Goal: Task Accomplishment & Management: Use online tool/utility

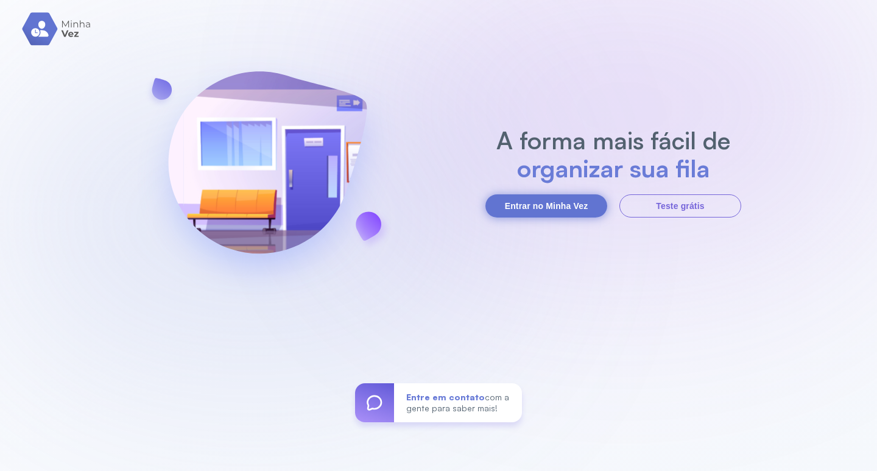
click at [526, 202] on button "Entrar no Minha Vez" at bounding box center [546, 205] width 122 height 23
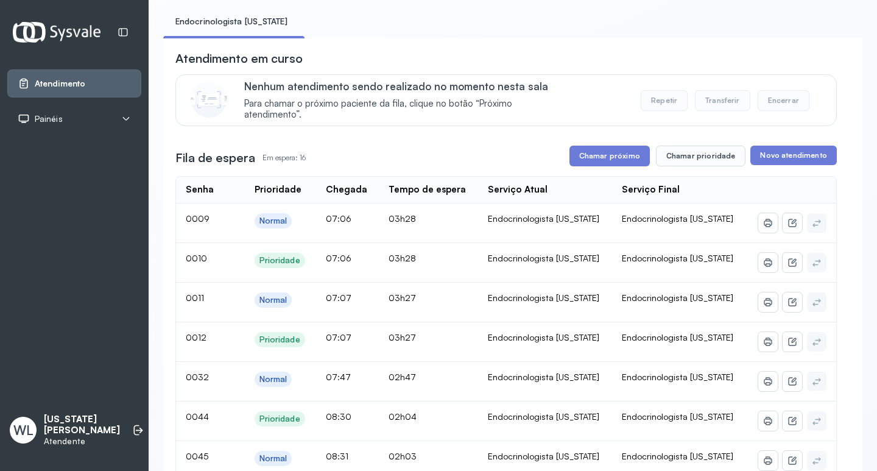
scroll to position [61, 0]
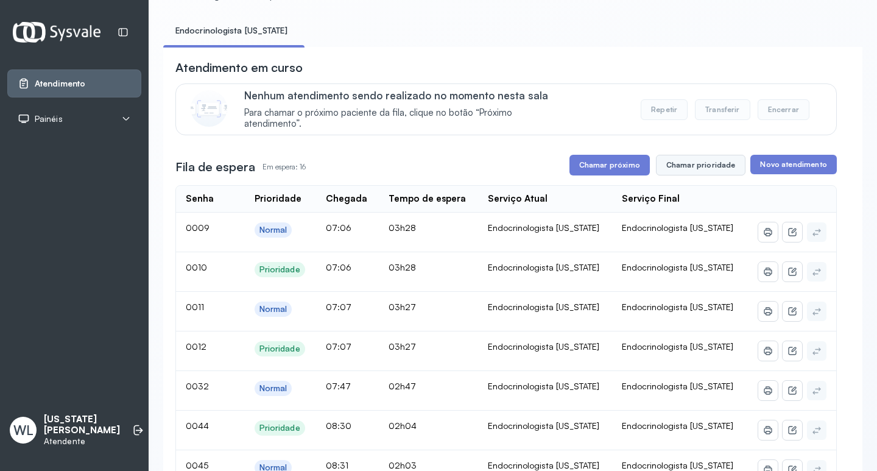
click at [690, 170] on button "Chamar prioridade" at bounding box center [701, 165] width 90 height 21
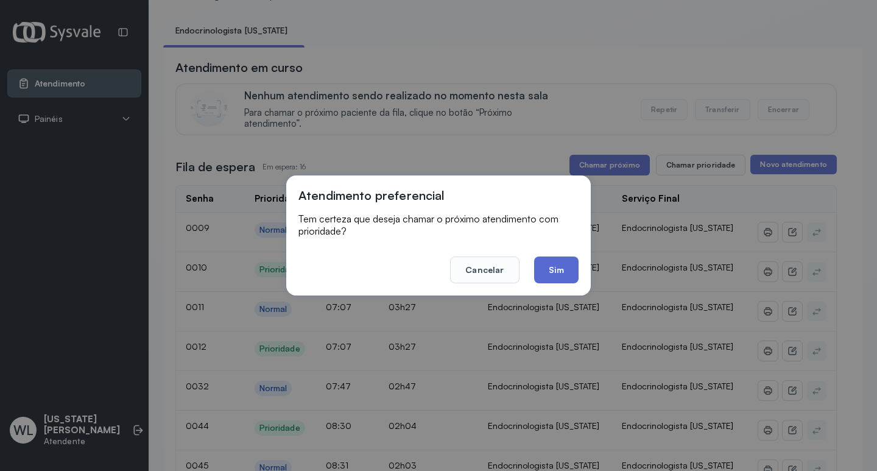
click at [558, 274] on button "Sim" at bounding box center [556, 269] width 44 height 27
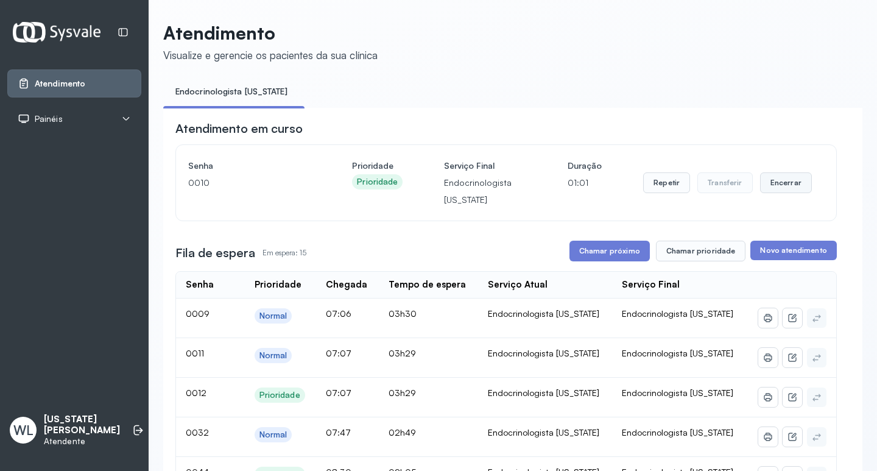
click at [767, 186] on button "Encerrar" at bounding box center [786, 182] width 52 height 21
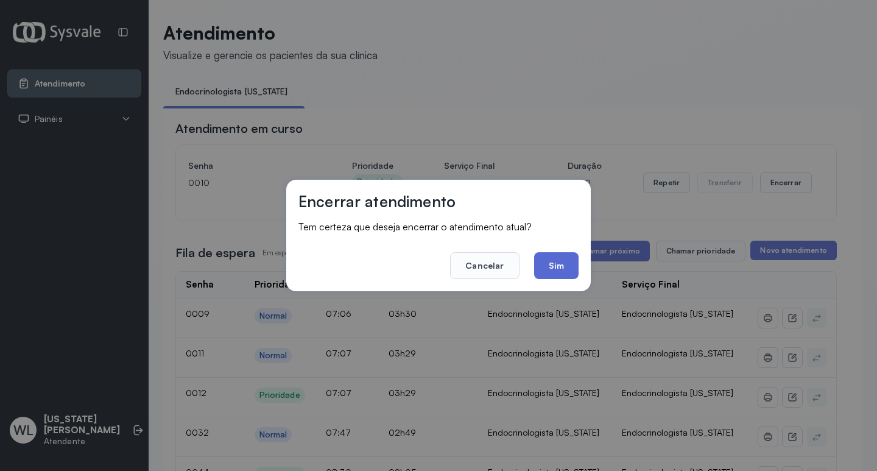
click at [563, 269] on button "Sim" at bounding box center [556, 265] width 44 height 27
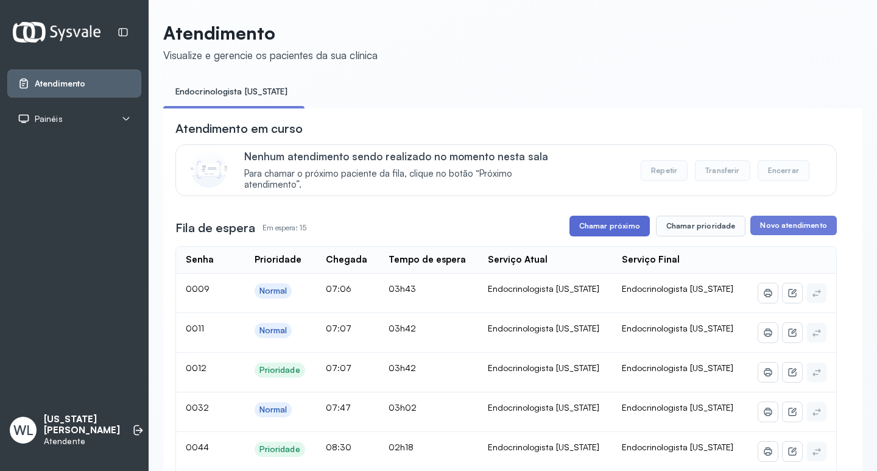
click at [621, 225] on button "Chamar próximo" at bounding box center [610, 226] width 80 height 21
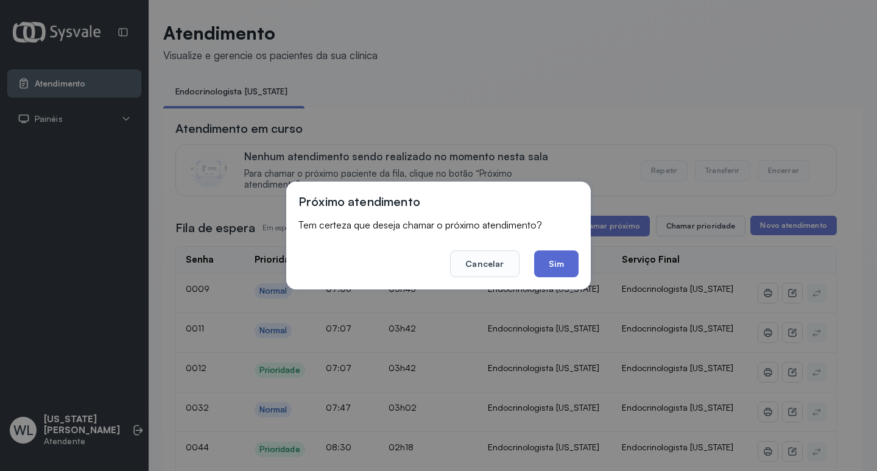
click at [545, 259] on button "Sim" at bounding box center [556, 263] width 44 height 27
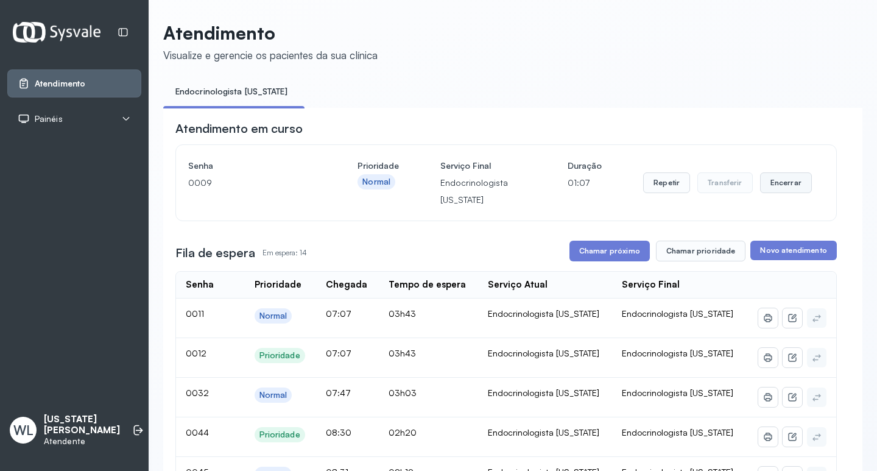
click at [777, 188] on button "Encerrar" at bounding box center [786, 182] width 52 height 21
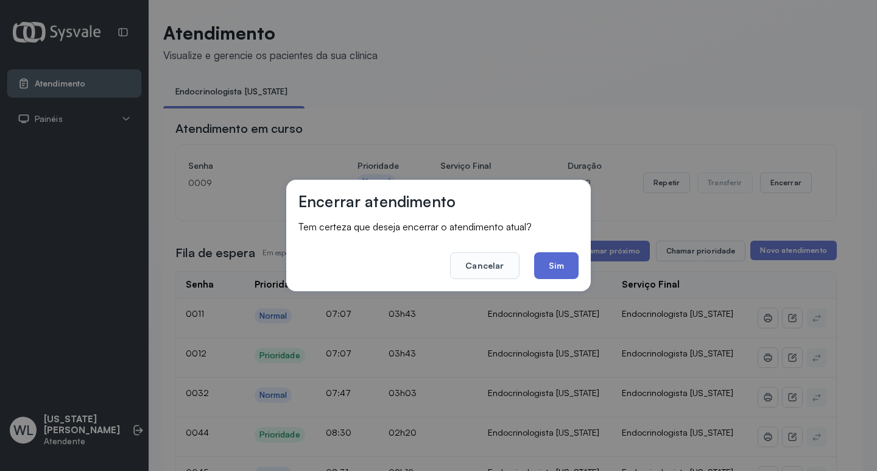
click at [565, 270] on button "Sim" at bounding box center [556, 265] width 44 height 27
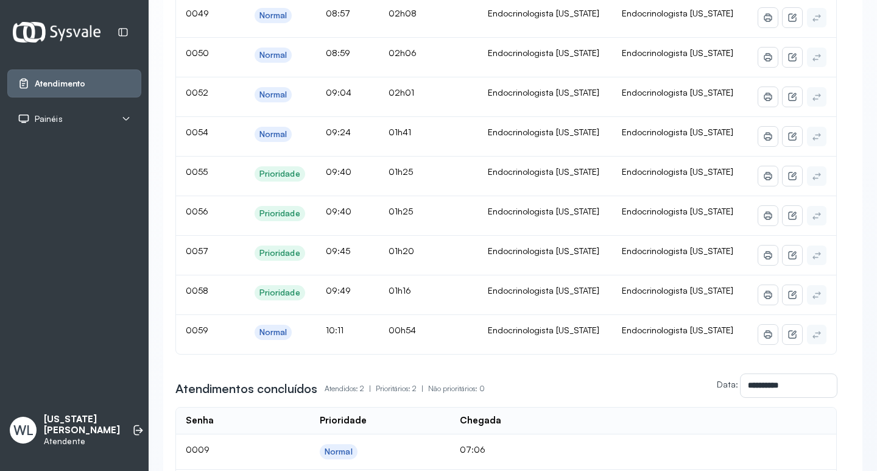
scroll to position [487, 0]
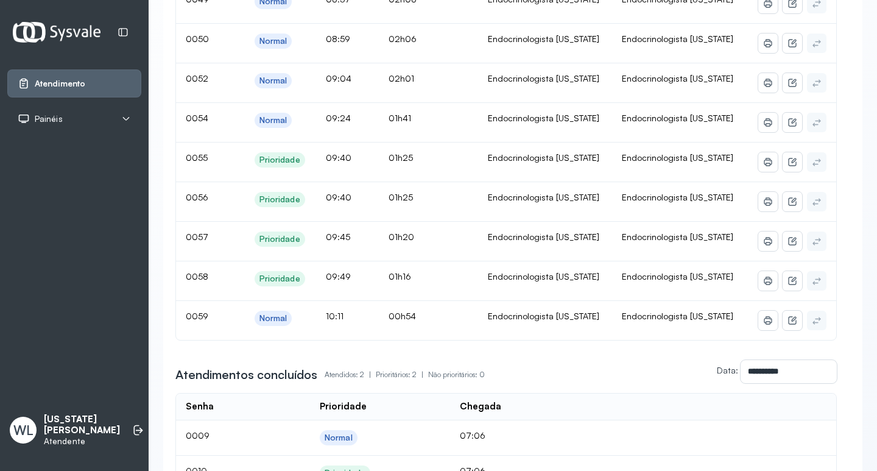
click at [426, 242] on td "01h20" at bounding box center [428, 242] width 99 height 40
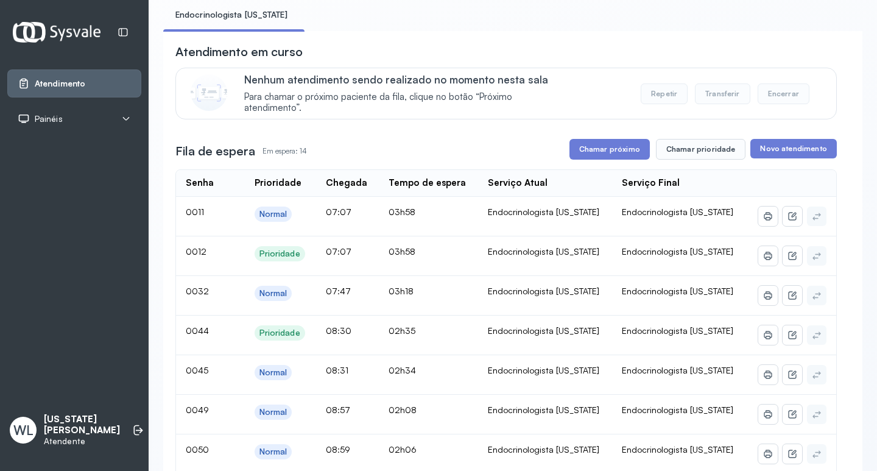
scroll to position [61, 0]
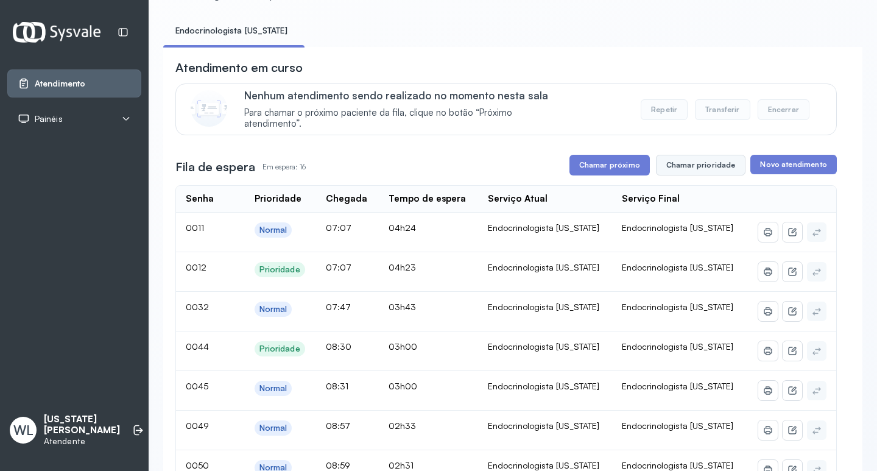
click at [677, 168] on button "Chamar prioridade" at bounding box center [701, 165] width 90 height 21
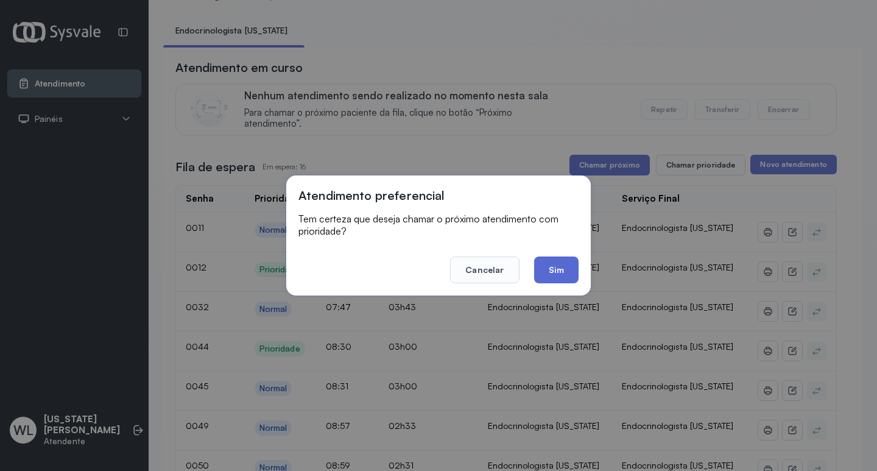
click at [554, 274] on button "Sim" at bounding box center [556, 269] width 44 height 27
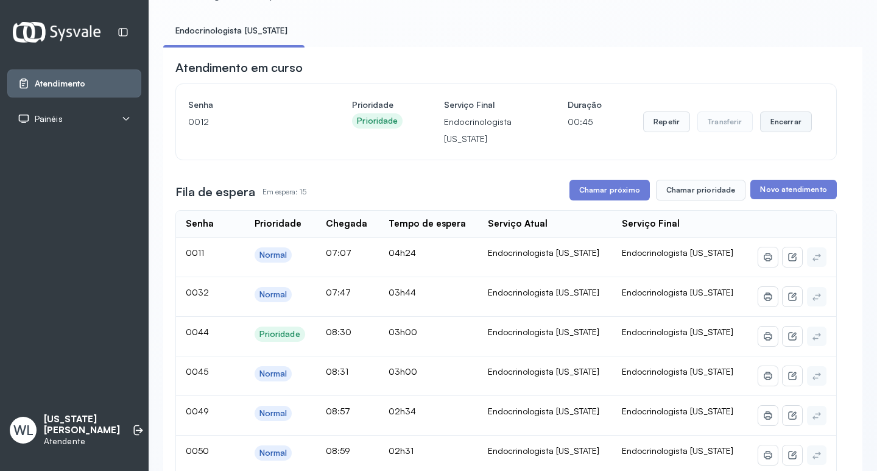
click at [771, 125] on button "Encerrar" at bounding box center [786, 121] width 52 height 21
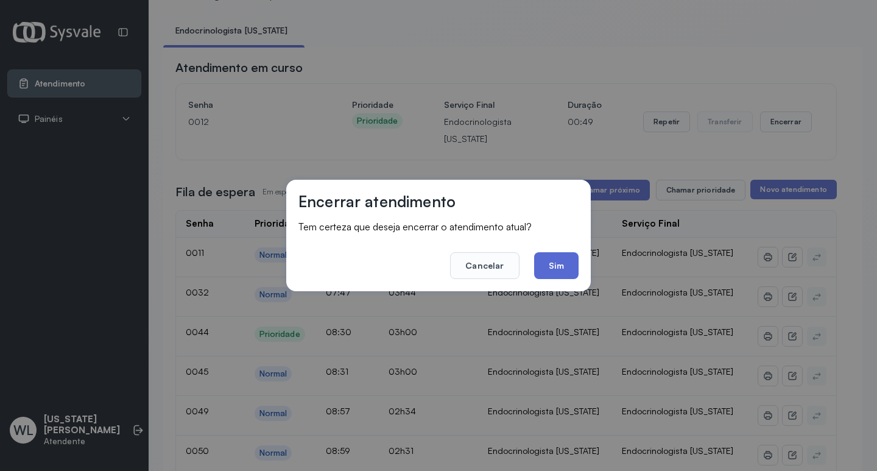
click at [543, 270] on button "Sim" at bounding box center [556, 265] width 44 height 27
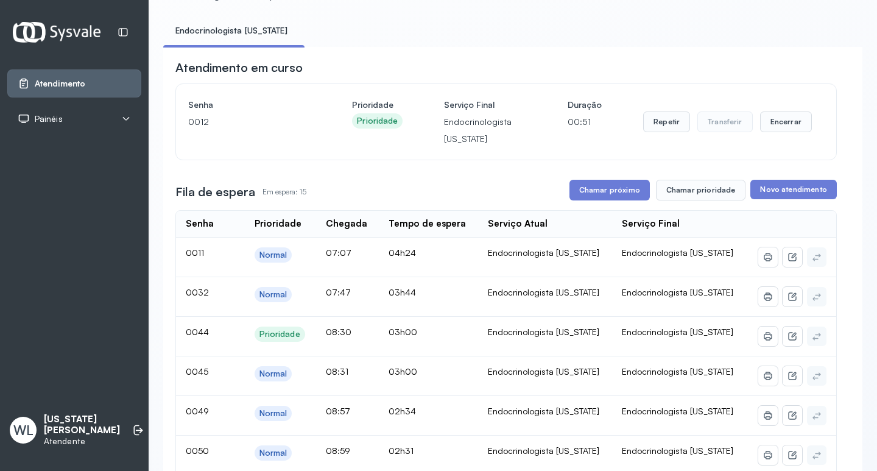
scroll to position [0, 0]
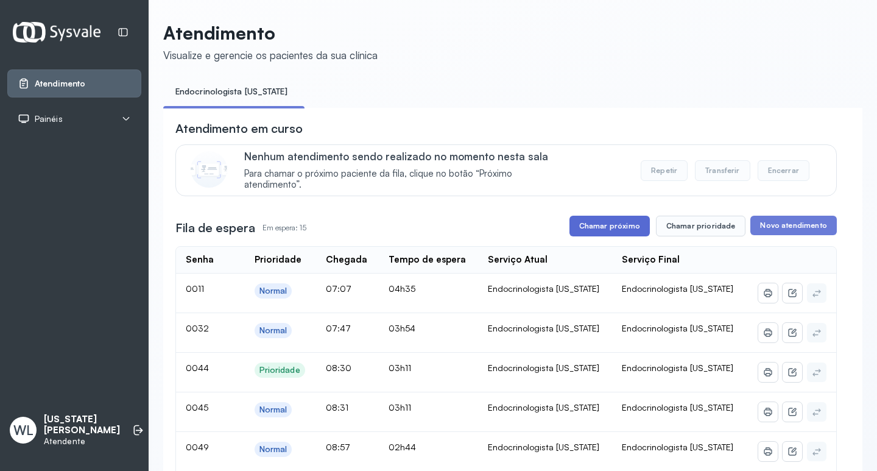
click at [602, 228] on button "Chamar próximo" at bounding box center [610, 226] width 80 height 21
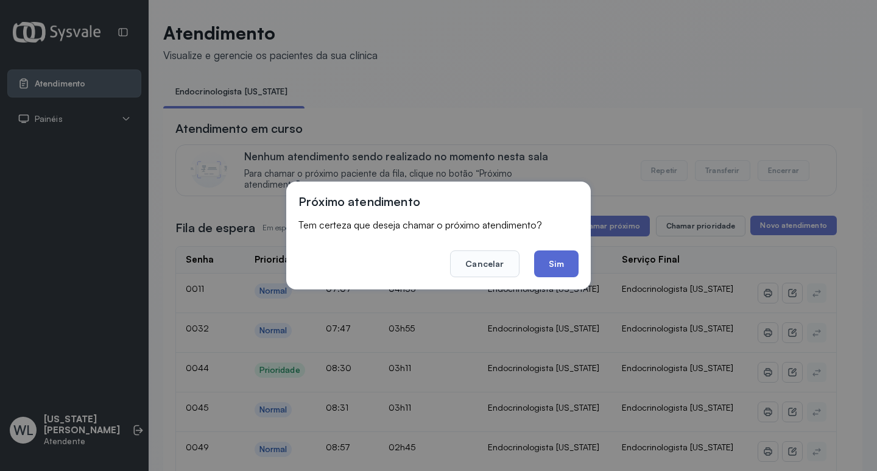
click at [547, 266] on button "Sim" at bounding box center [556, 263] width 44 height 27
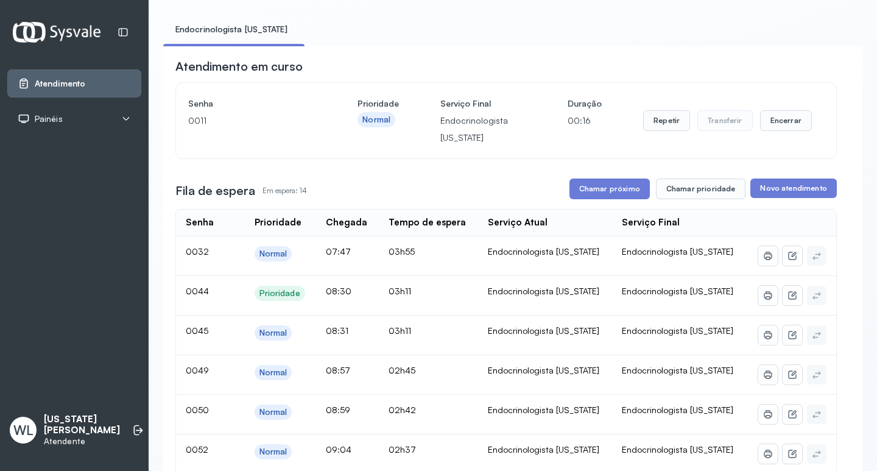
scroll to position [61, 0]
click at [772, 125] on button "Encerrar" at bounding box center [786, 121] width 52 height 21
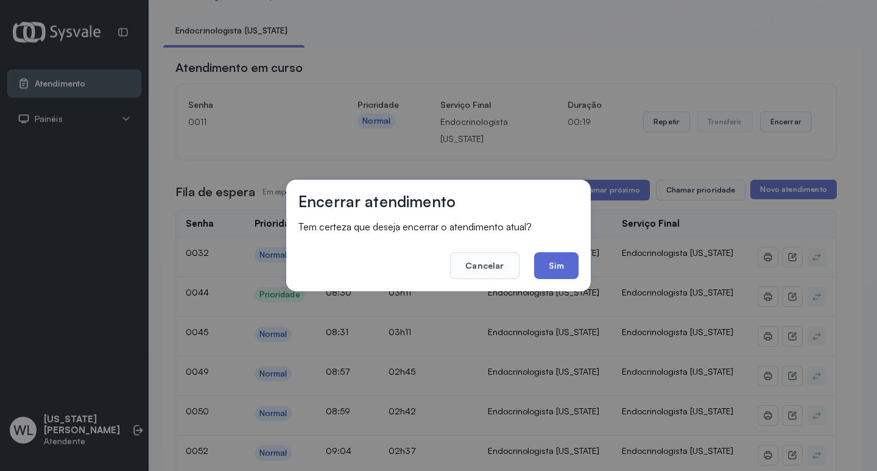
click at [553, 263] on button "Sim" at bounding box center [556, 265] width 44 height 27
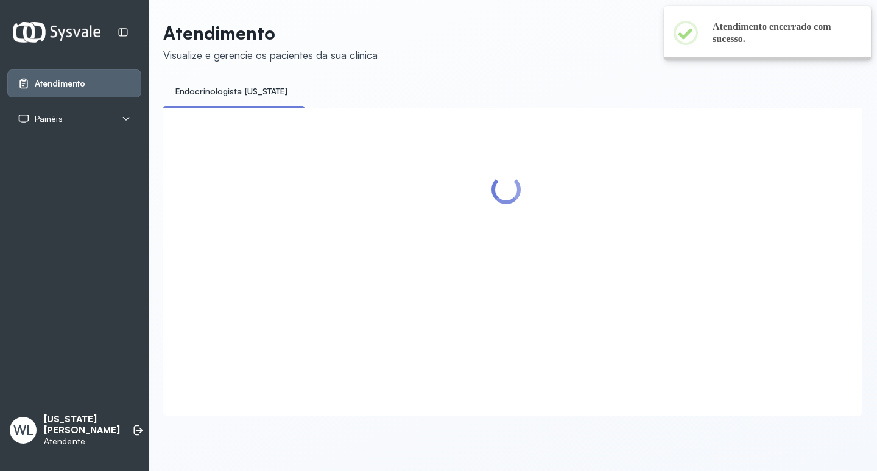
scroll to position [0, 0]
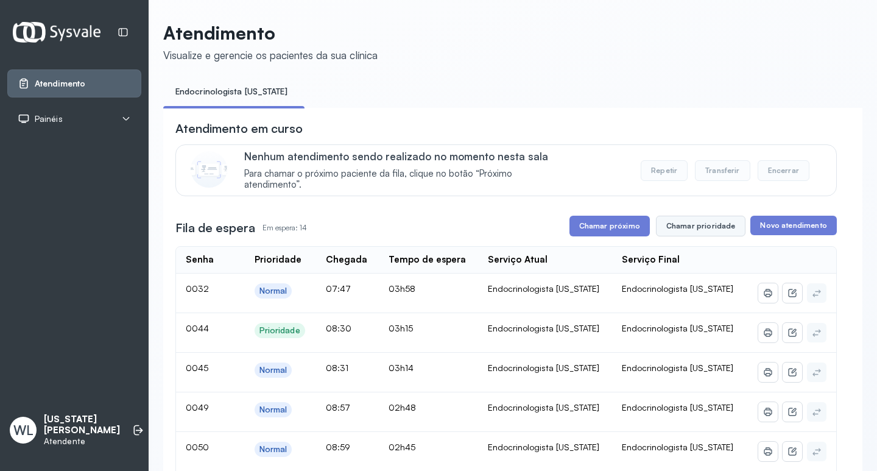
click at [689, 230] on button "Chamar prioridade" at bounding box center [701, 226] width 90 height 21
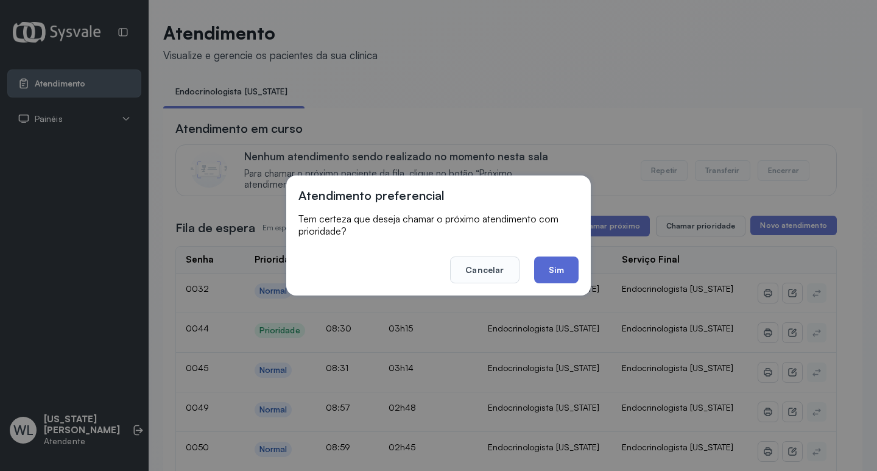
click at [537, 271] on button "Sim" at bounding box center [556, 269] width 44 height 27
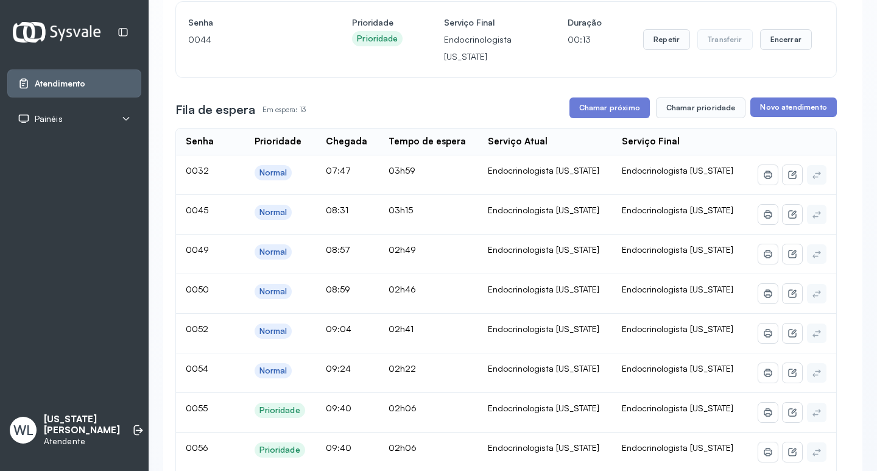
scroll to position [122, 0]
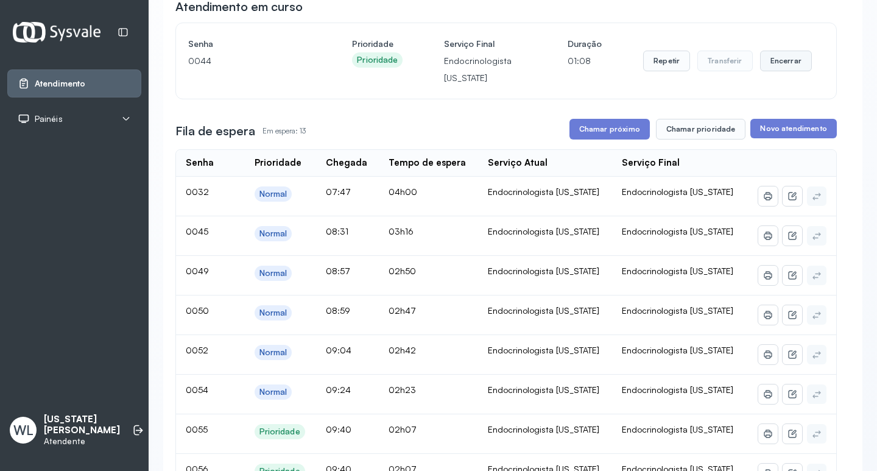
click at [773, 65] on button "Encerrar" at bounding box center [786, 61] width 52 height 21
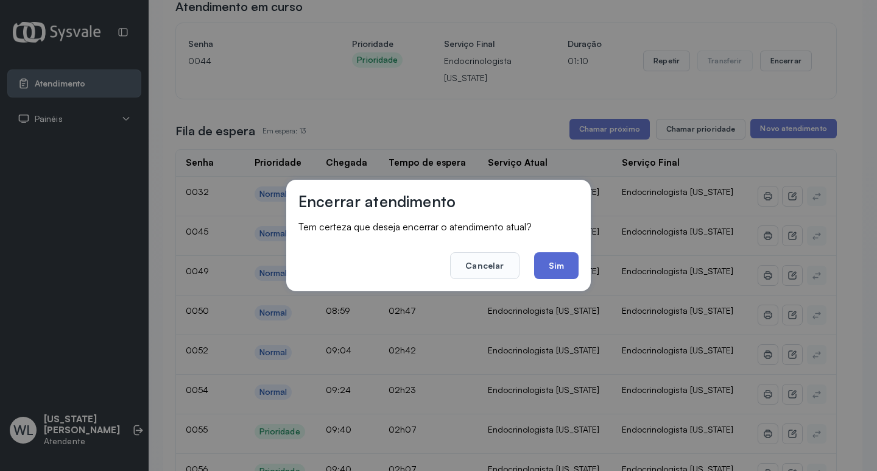
click at [564, 271] on button "Sim" at bounding box center [556, 265] width 44 height 27
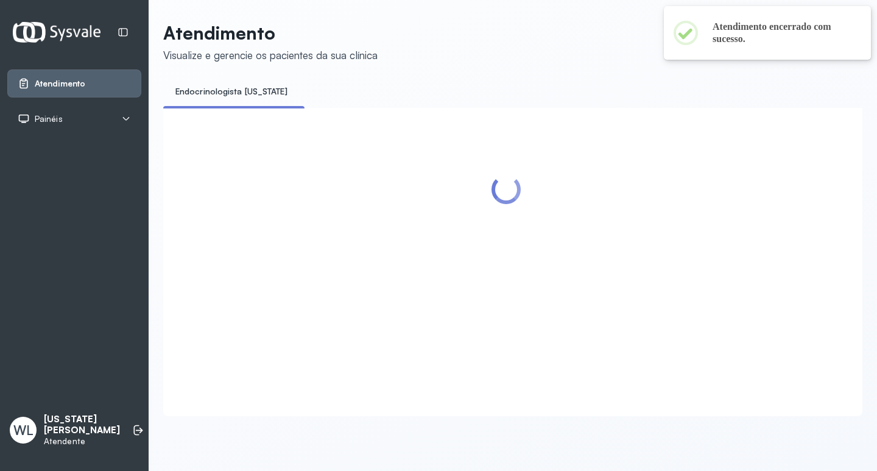
scroll to position [0, 0]
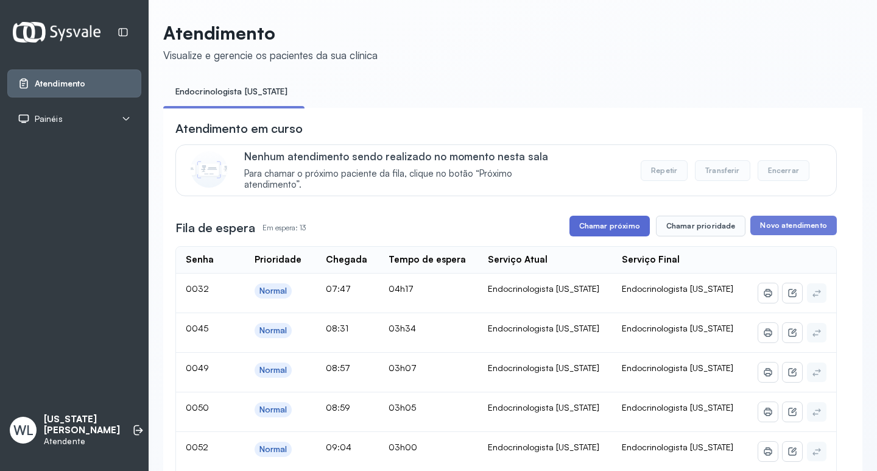
click at [613, 230] on button "Chamar próximo" at bounding box center [610, 226] width 80 height 21
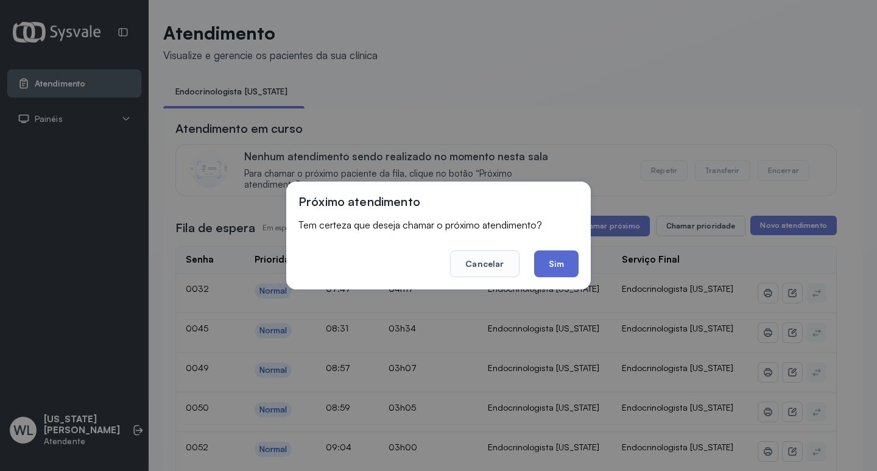
click at [561, 261] on button "Sim" at bounding box center [556, 263] width 44 height 27
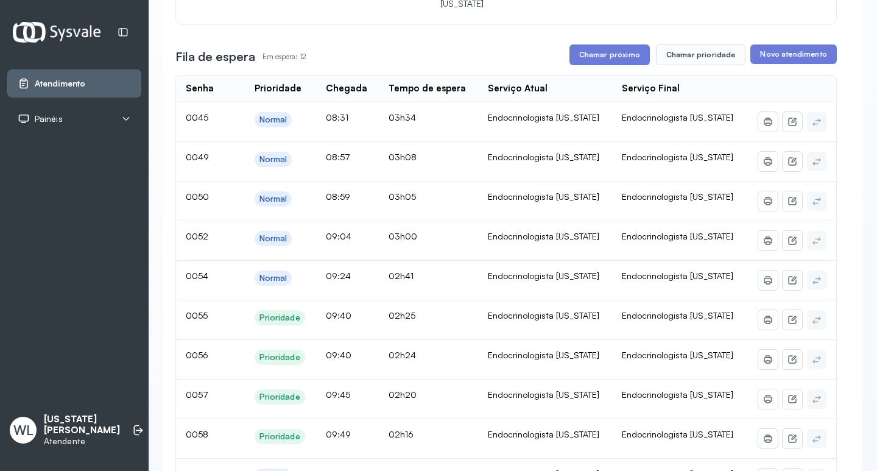
scroll to position [135, 0]
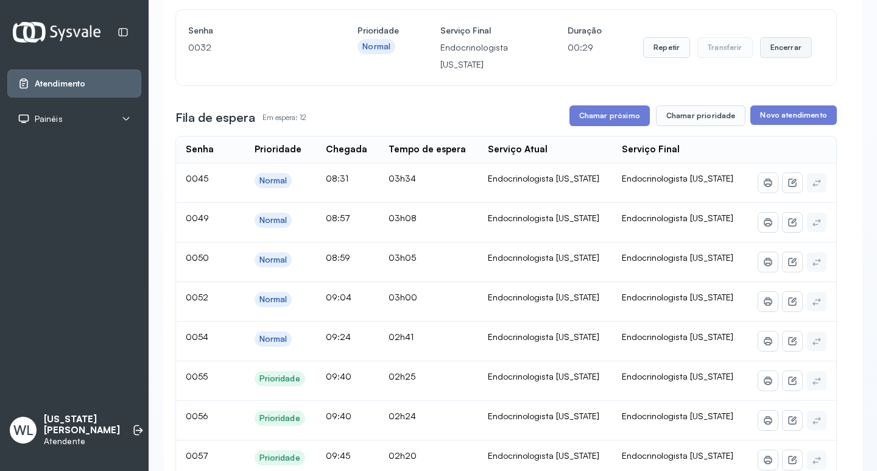
click at [773, 52] on button "Encerrar" at bounding box center [786, 47] width 52 height 21
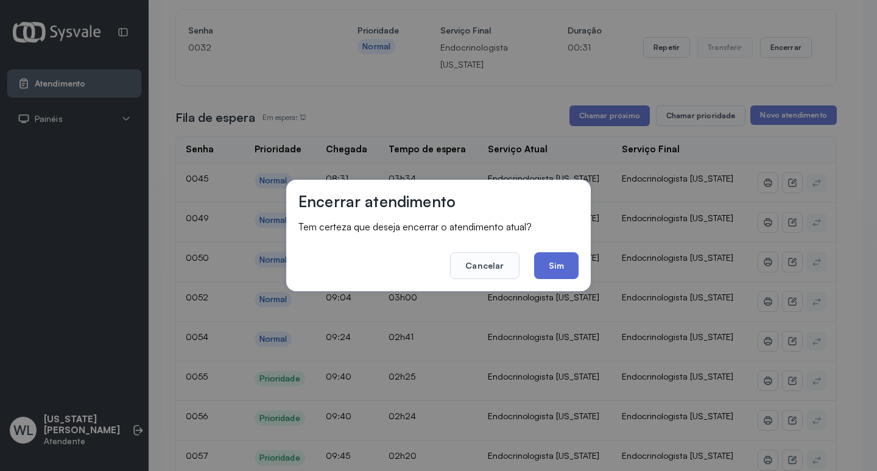
click at [549, 272] on button "Sim" at bounding box center [556, 265] width 44 height 27
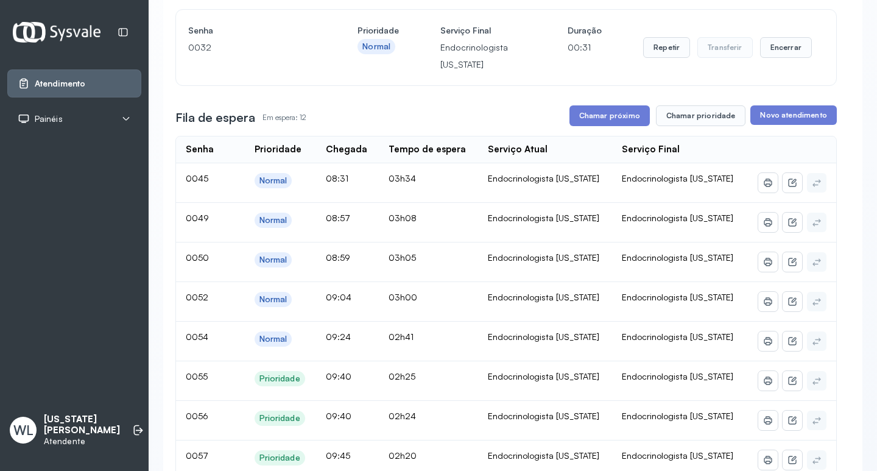
scroll to position [0, 0]
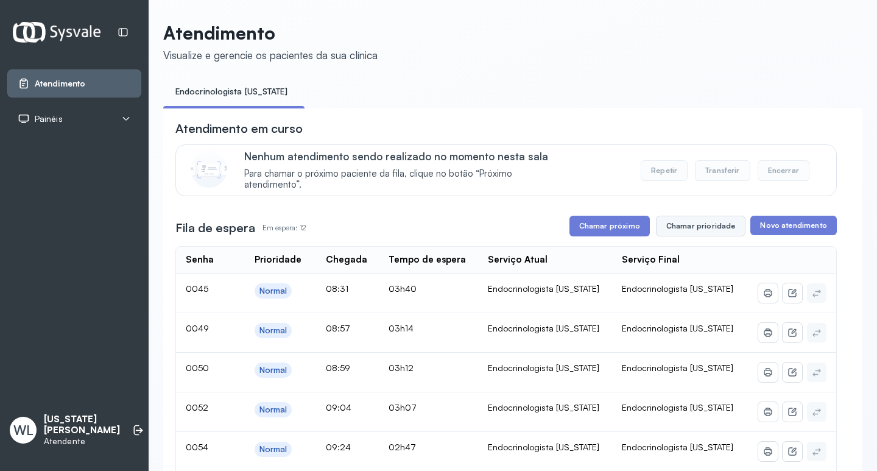
click at [708, 228] on button "Chamar prioridade" at bounding box center [701, 226] width 90 height 21
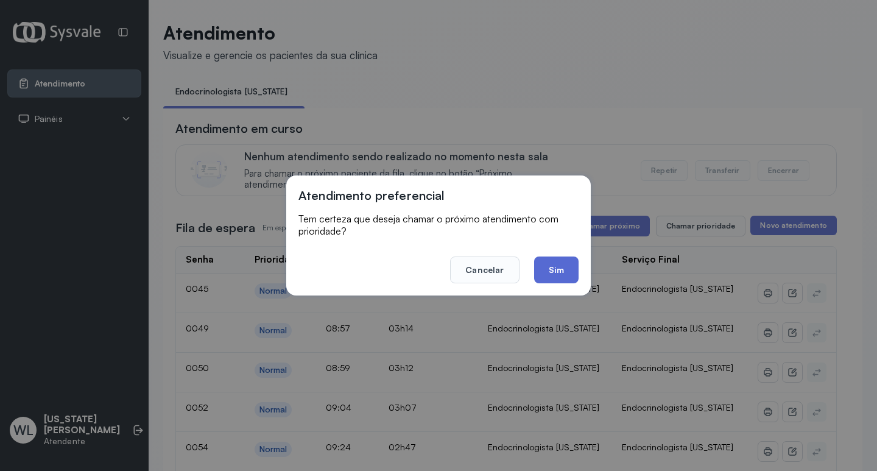
click at [562, 271] on button "Sim" at bounding box center [556, 269] width 44 height 27
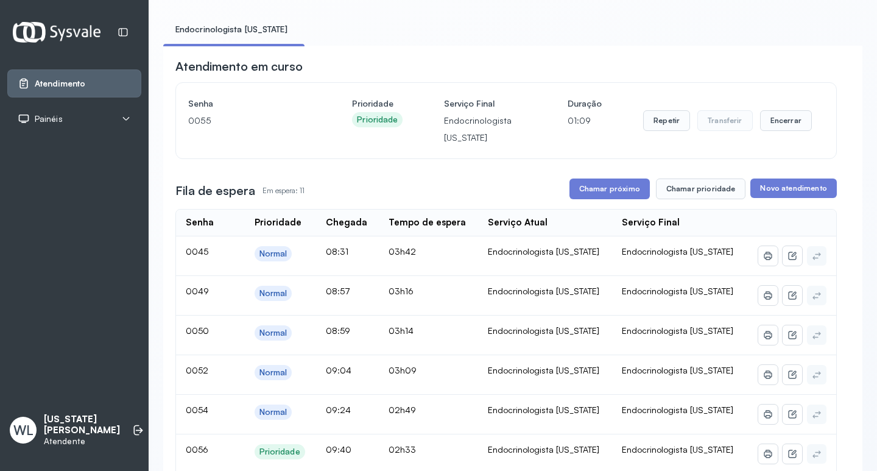
scroll to position [61, 0]
click at [781, 127] on button "Encerrar" at bounding box center [786, 121] width 52 height 21
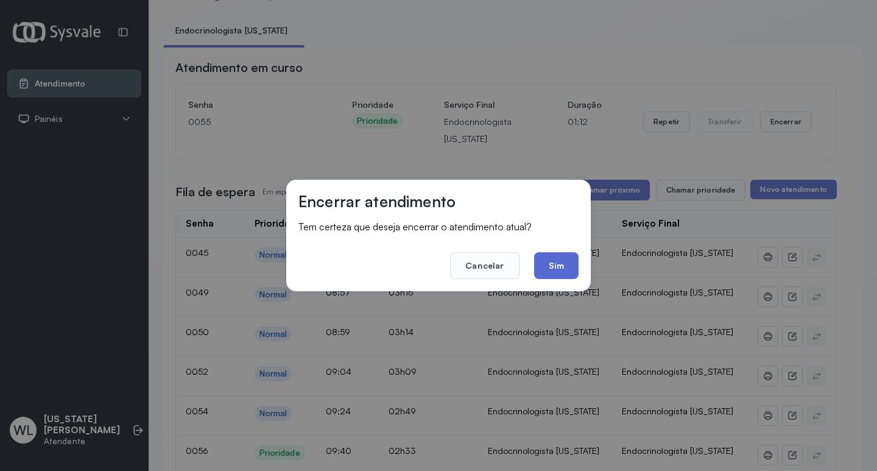
click at [540, 264] on button "Sim" at bounding box center [556, 265] width 44 height 27
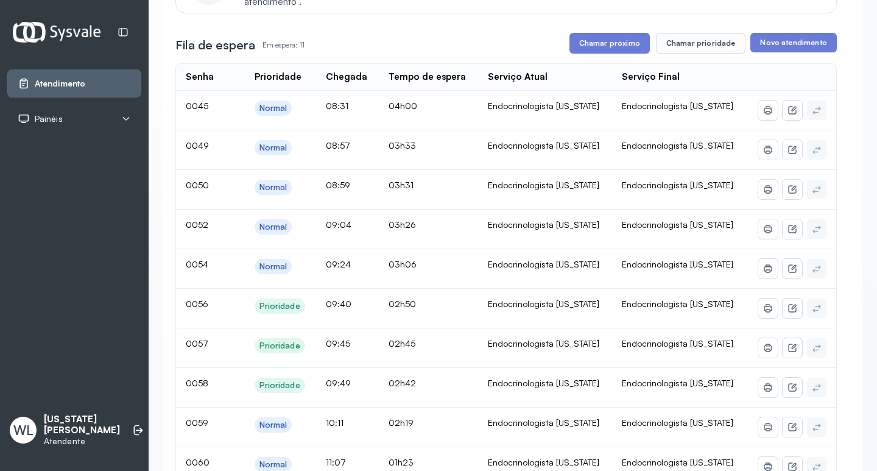
scroll to position [0, 0]
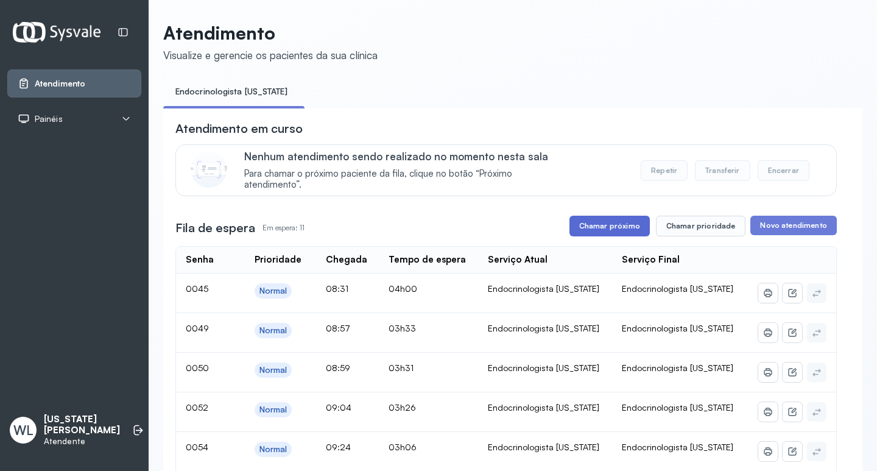
click at [593, 227] on button "Chamar próximo" at bounding box center [610, 226] width 80 height 21
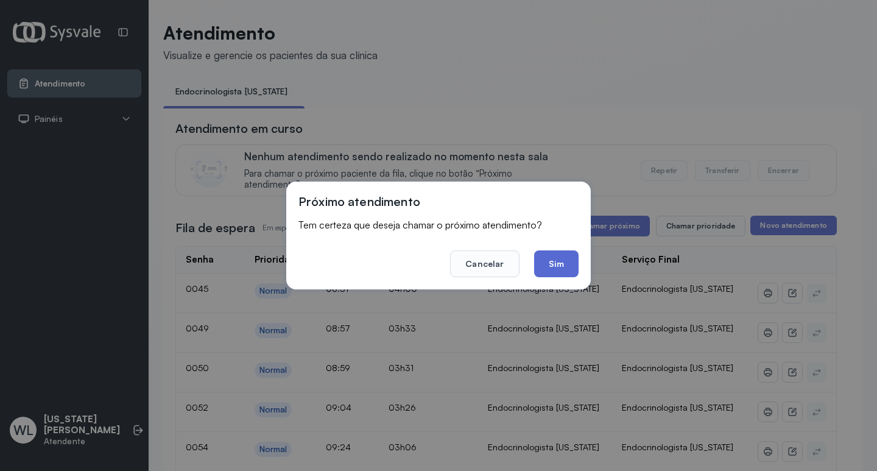
click at [550, 265] on button "Sim" at bounding box center [556, 263] width 44 height 27
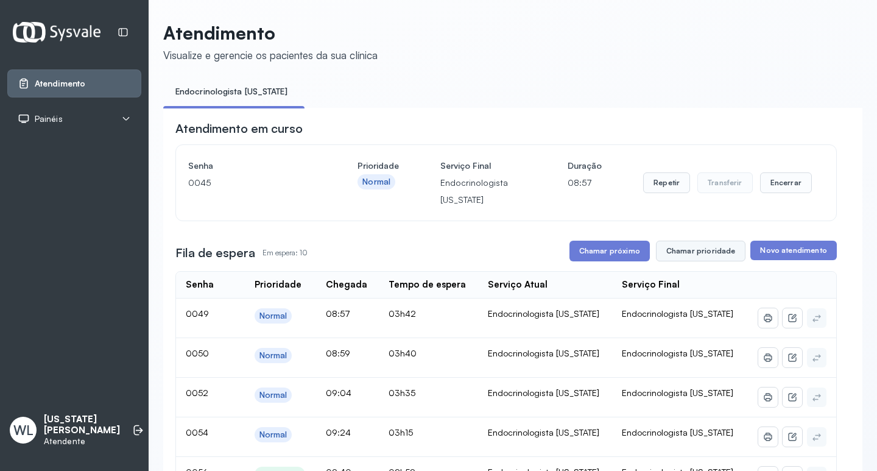
click at [693, 250] on button "Chamar prioridade" at bounding box center [701, 251] width 90 height 21
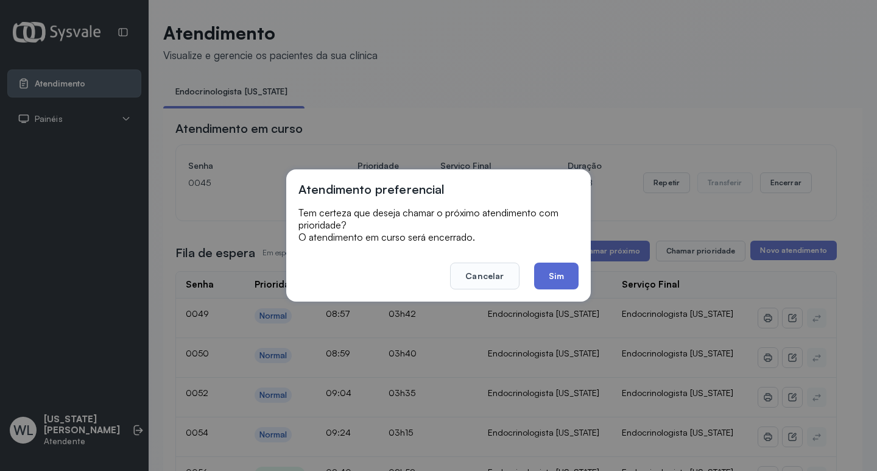
click at [563, 280] on button "Sim" at bounding box center [556, 276] width 44 height 27
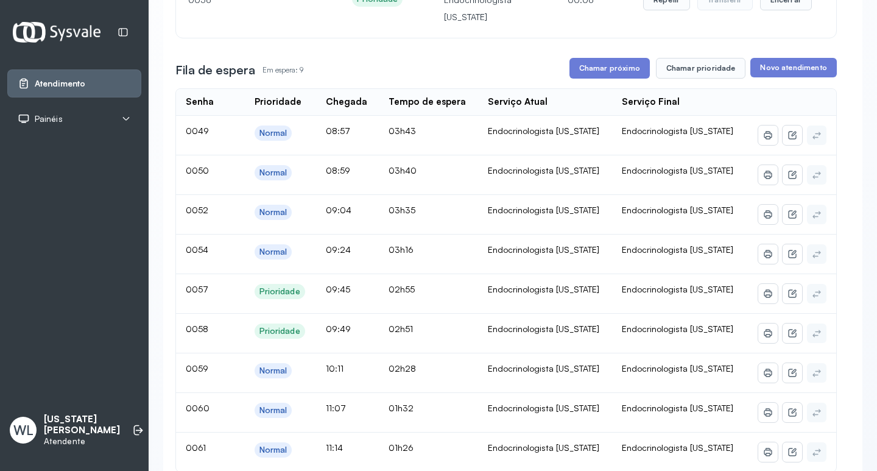
scroll to position [122, 0]
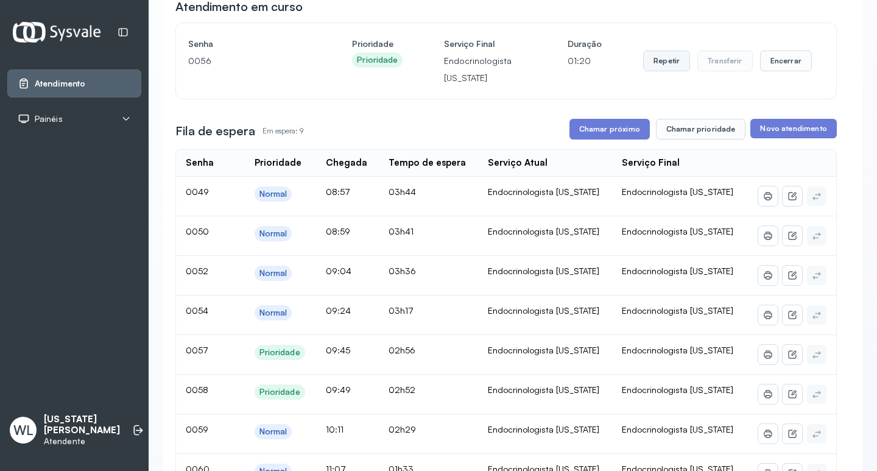
click at [660, 66] on button "Repetir" at bounding box center [666, 61] width 47 height 21
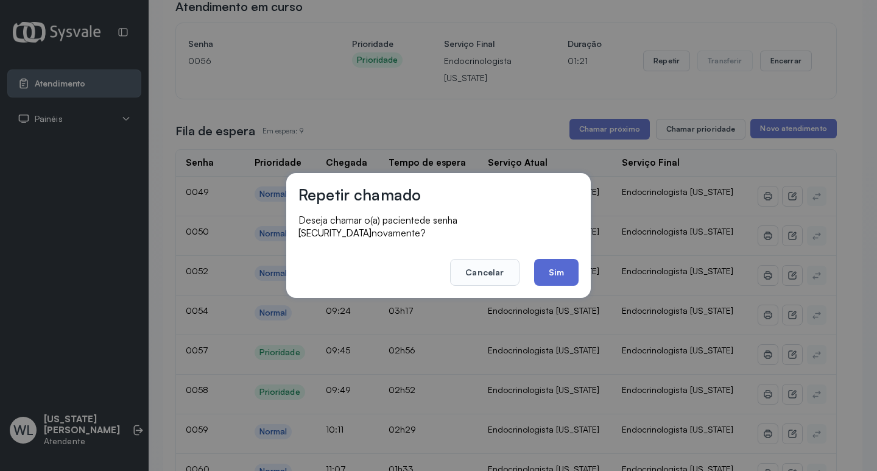
click at [545, 263] on button "Sim" at bounding box center [556, 272] width 44 height 27
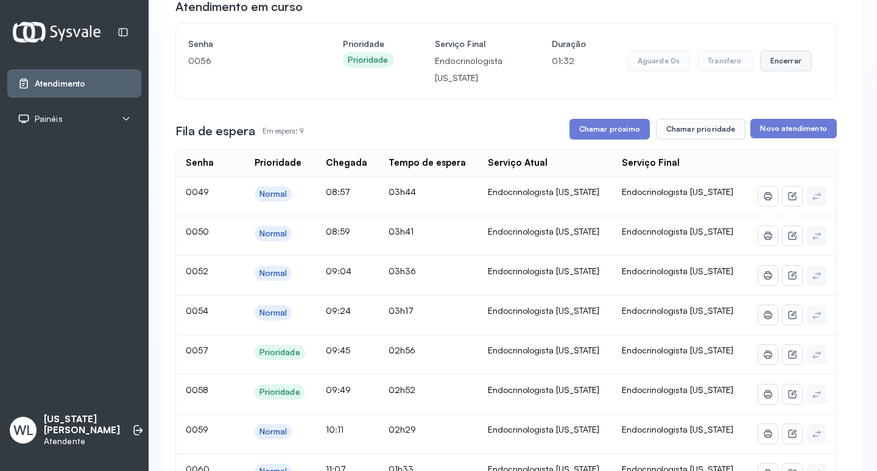
click at [773, 65] on button "Encerrar" at bounding box center [786, 61] width 52 height 21
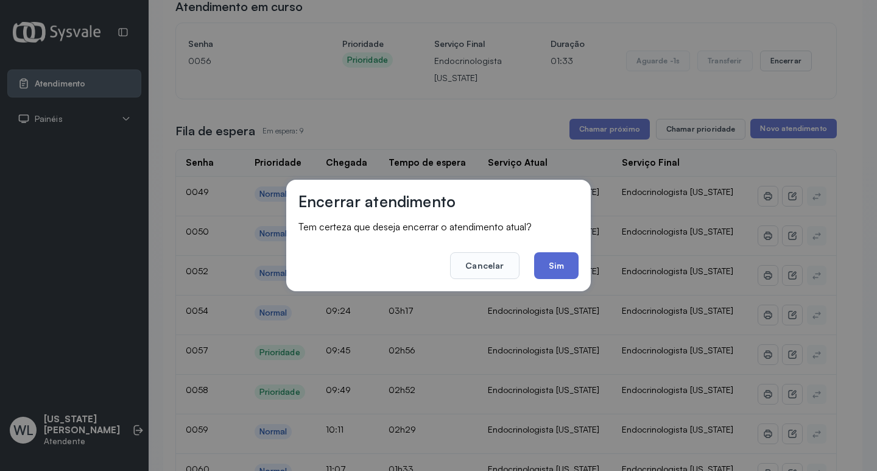
click at [556, 267] on button "Sim" at bounding box center [556, 265] width 44 height 27
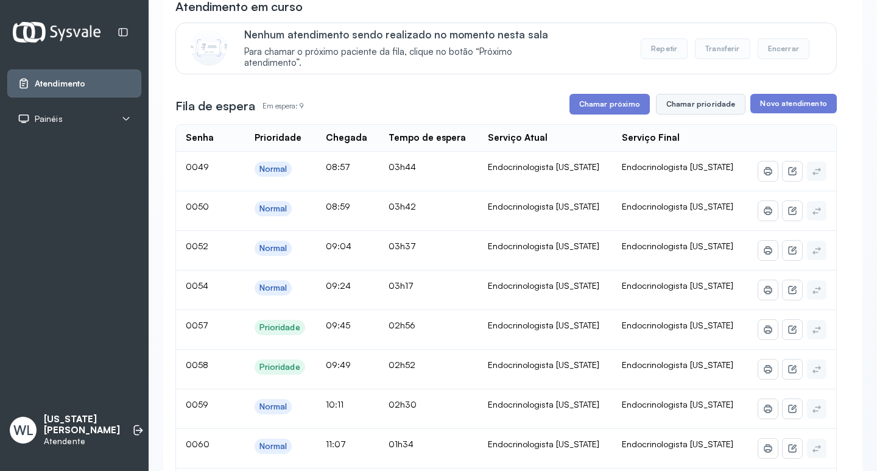
click at [680, 109] on button "Chamar prioridade" at bounding box center [701, 104] width 90 height 21
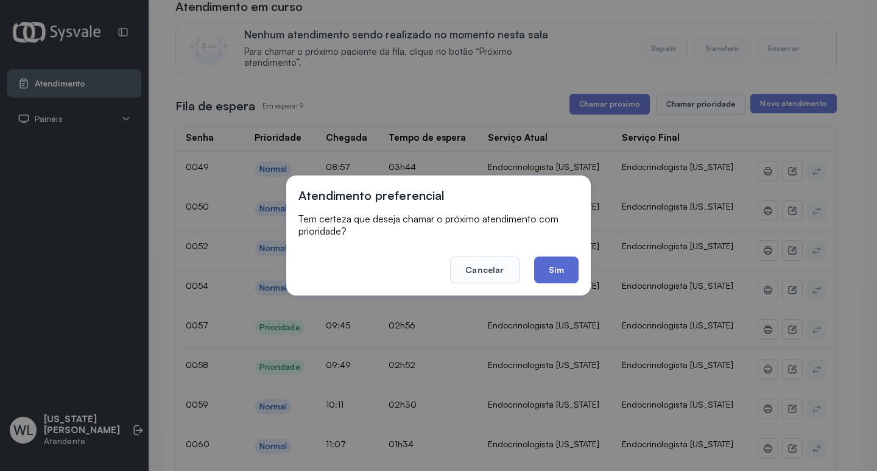
click at [563, 274] on button "Sim" at bounding box center [556, 269] width 44 height 27
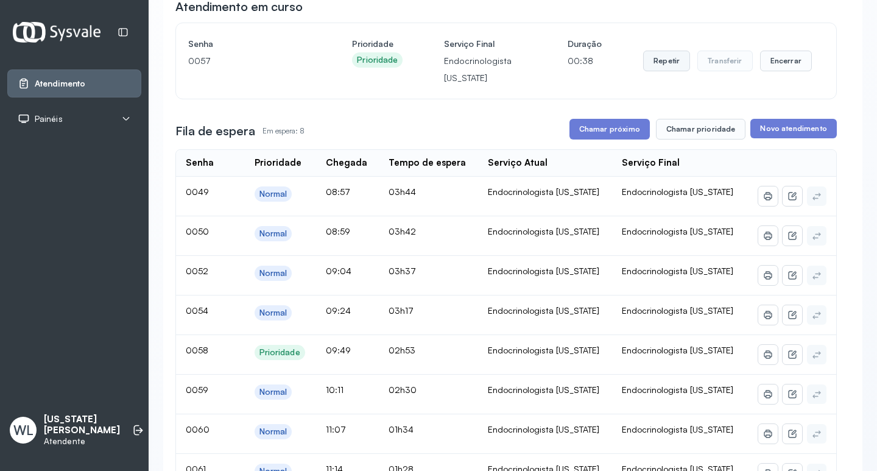
click at [668, 67] on button "Repetir" at bounding box center [666, 61] width 47 height 21
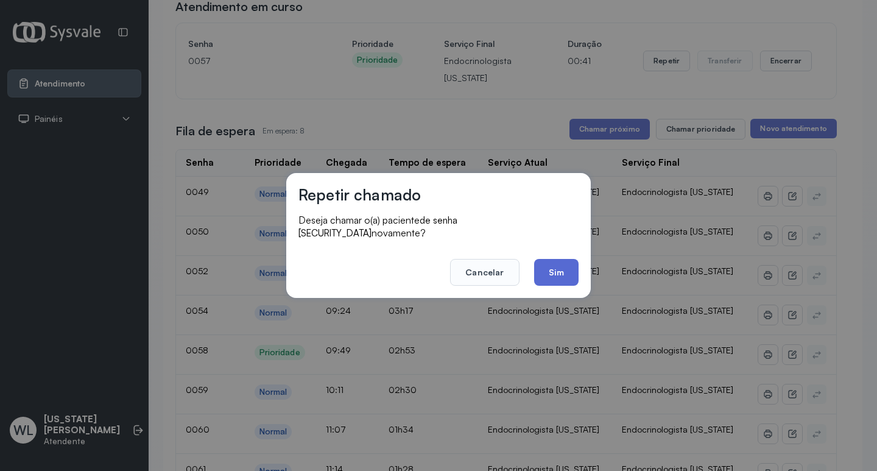
click at [563, 269] on button "Sim" at bounding box center [556, 272] width 44 height 27
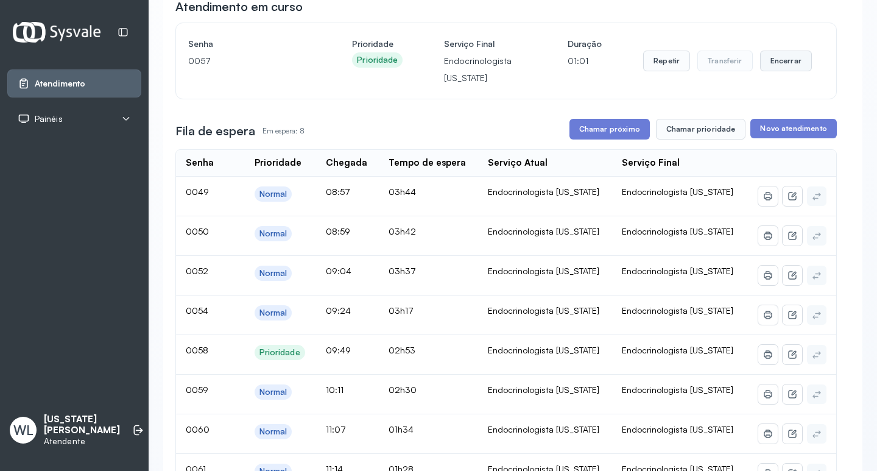
click at [774, 68] on button "Encerrar" at bounding box center [786, 61] width 52 height 21
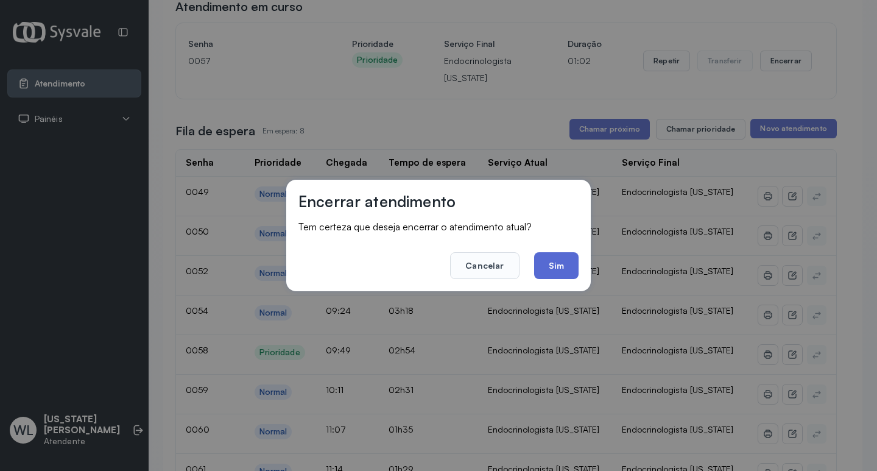
click at [565, 265] on button "Sim" at bounding box center [556, 265] width 44 height 27
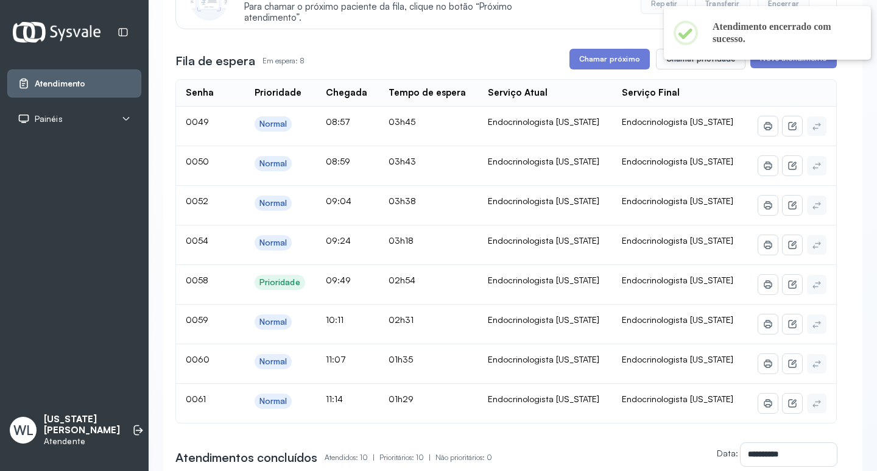
scroll to position [183, 0]
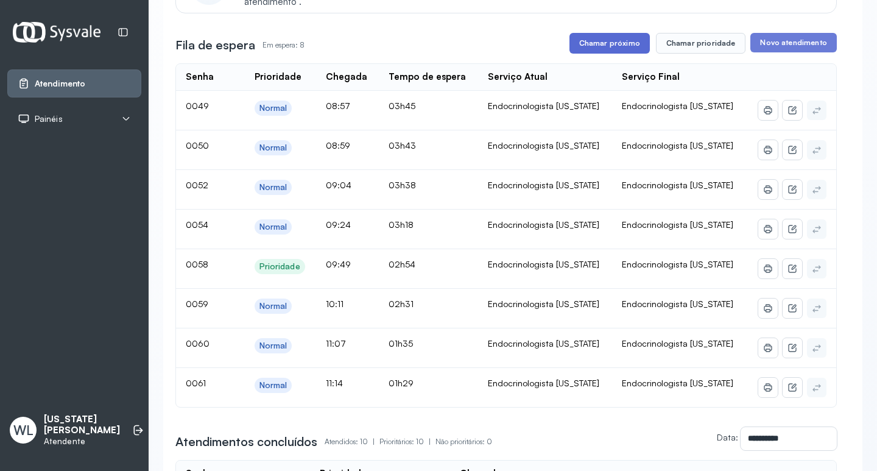
click at [599, 48] on button "Chamar próximo" at bounding box center [610, 43] width 80 height 21
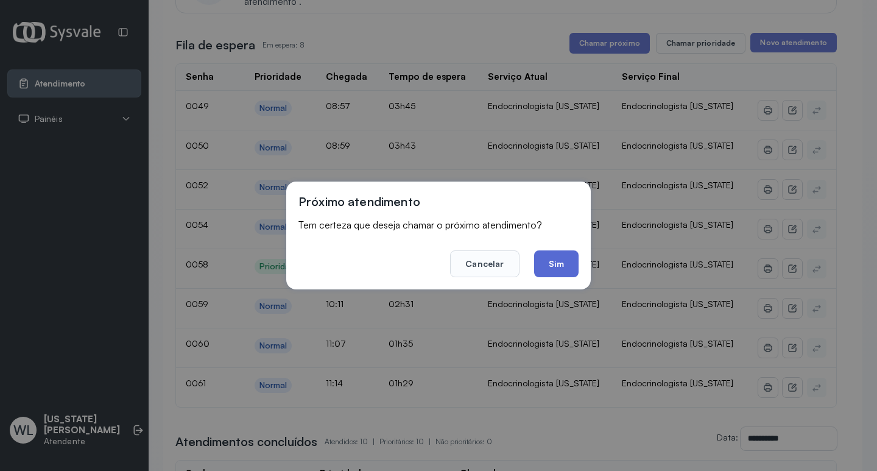
click at [544, 263] on button "Sim" at bounding box center [556, 263] width 44 height 27
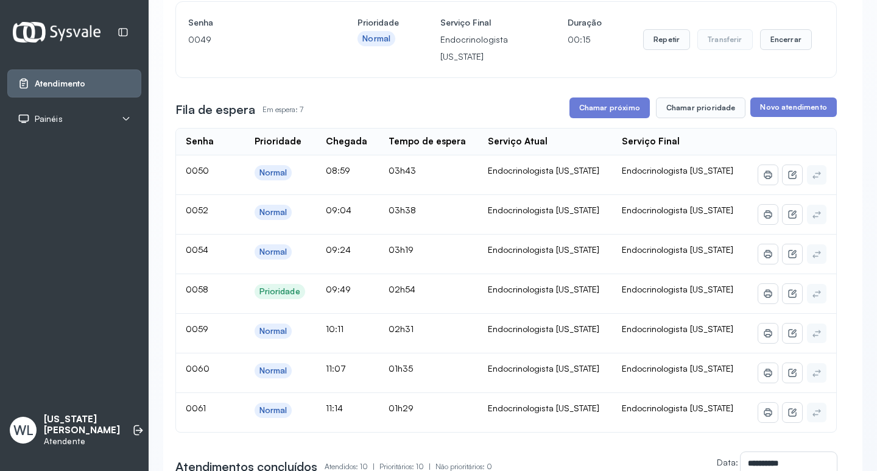
scroll to position [122, 0]
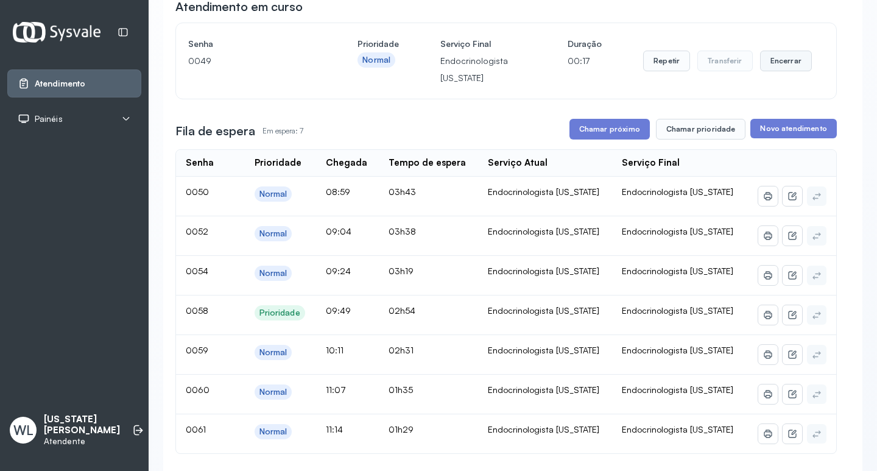
click at [774, 68] on button "Encerrar" at bounding box center [786, 61] width 52 height 21
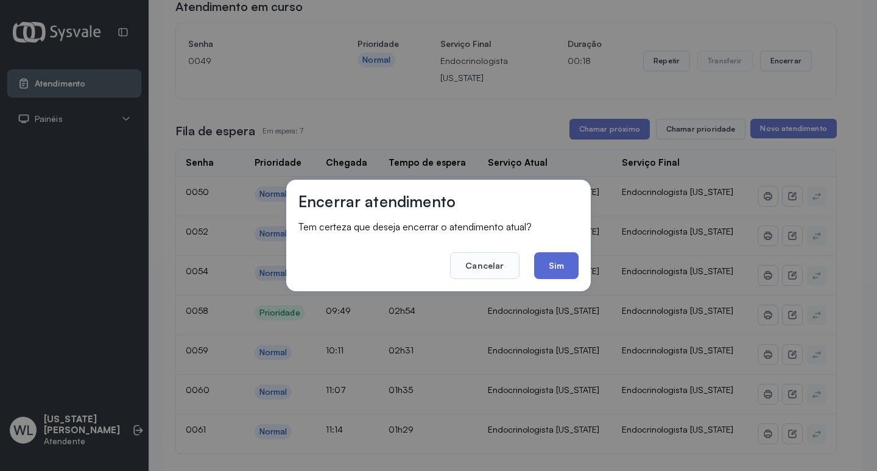
click at [558, 262] on button "Sim" at bounding box center [556, 265] width 44 height 27
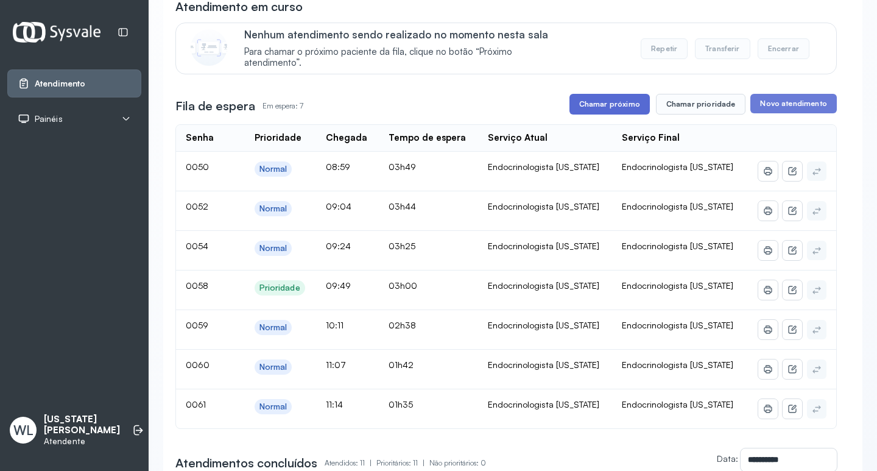
click at [606, 111] on button "Chamar próximo" at bounding box center [610, 104] width 80 height 21
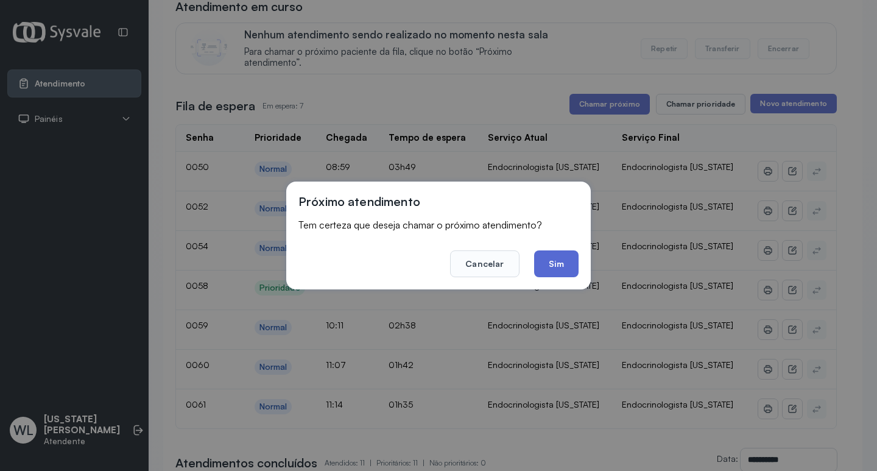
click at [563, 265] on button "Sim" at bounding box center [556, 263] width 44 height 27
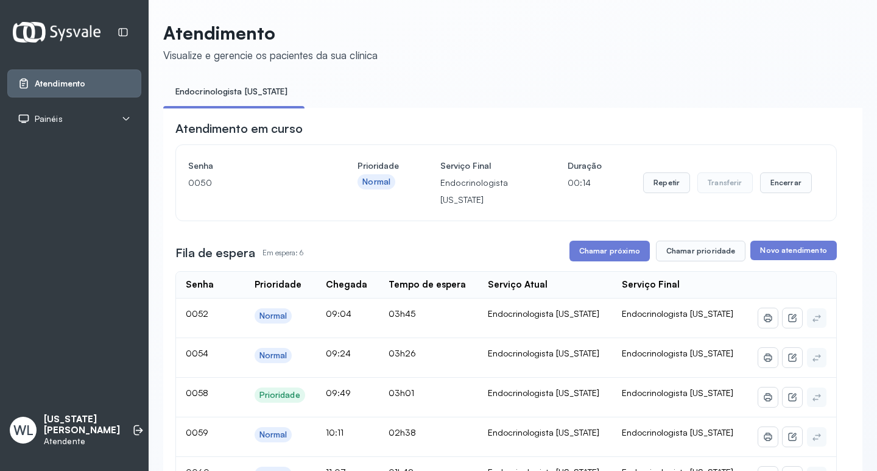
scroll to position [61, 0]
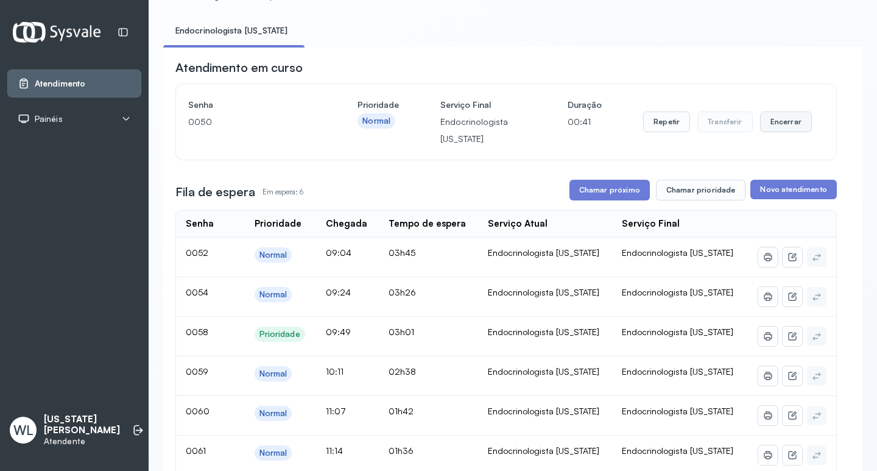
click at [769, 127] on button "Encerrar" at bounding box center [786, 121] width 52 height 21
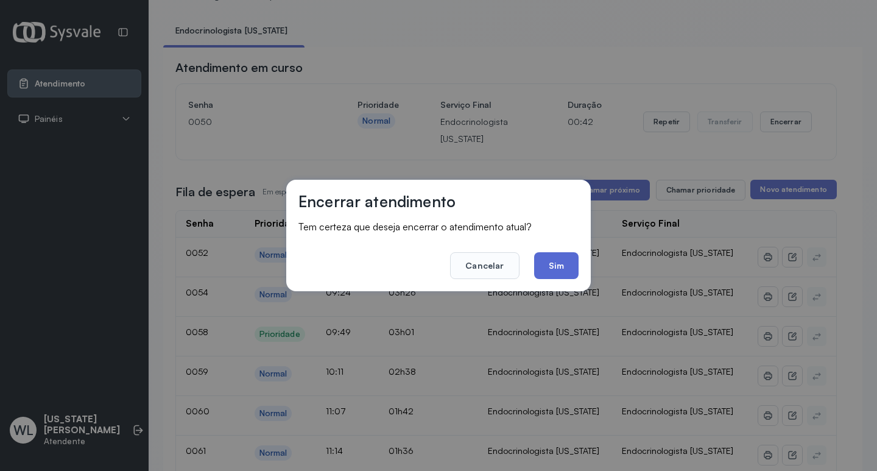
click at [562, 269] on button "Sim" at bounding box center [556, 265] width 44 height 27
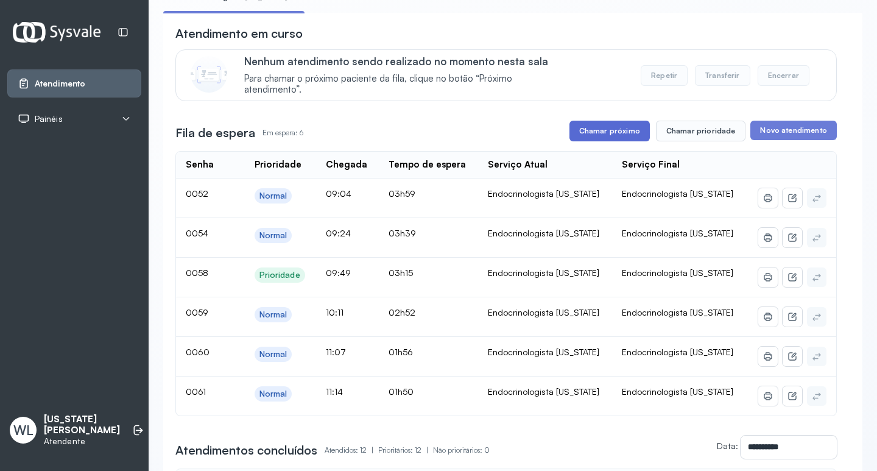
scroll to position [122, 0]
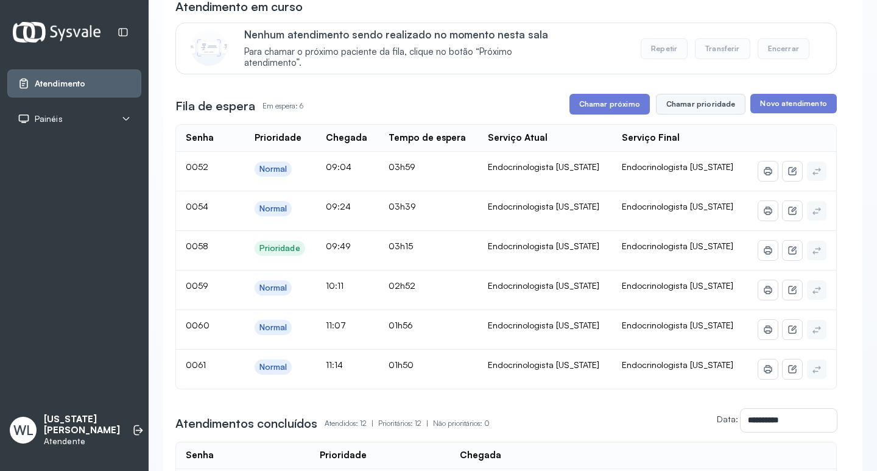
click at [690, 105] on button "Chamar prioridade" at bounding box center [701, 104] width 90 height 21
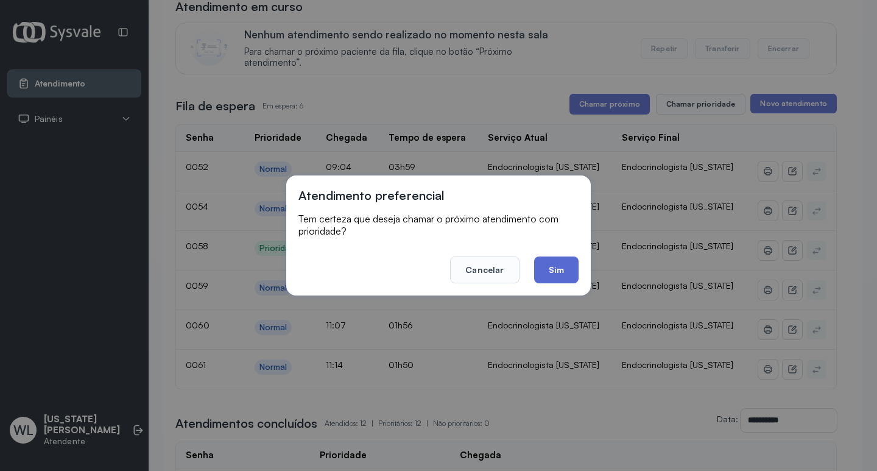
click at [562, 269] on button "Sim" at bounding box center [556, 269] width 44 height 27
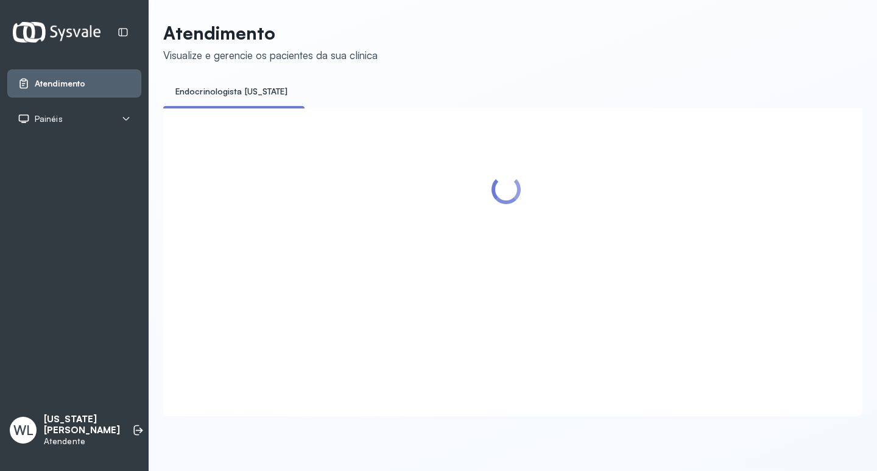
scroll to position [0, 0]
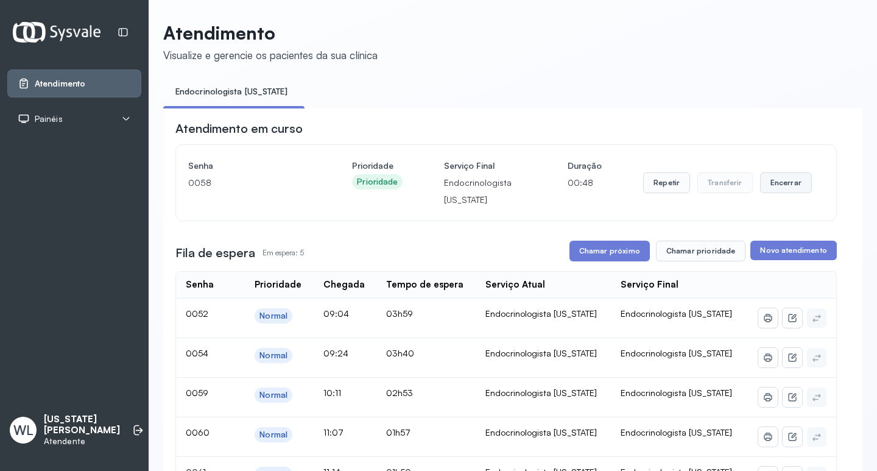
click at [768, 189] on button "Encerrar" at bounding box center [786, 182] width 52 height 21
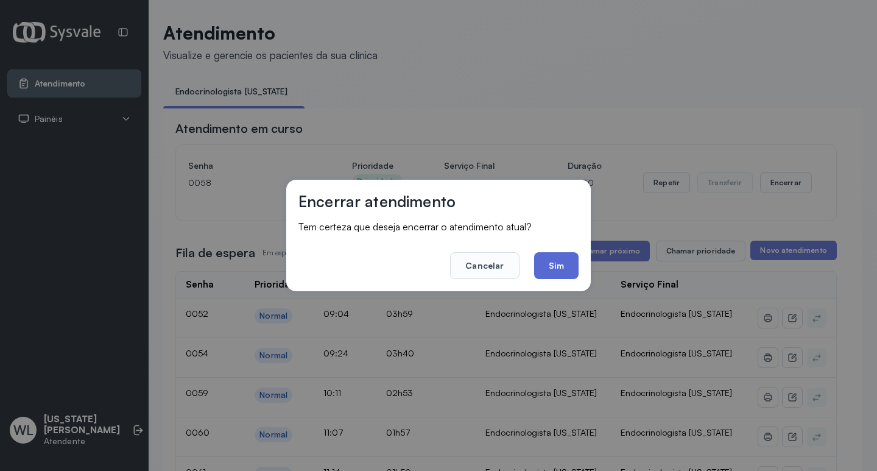
click at [552, 262] on button "Sim" at bounding box center [556, 265] width 44 height 27
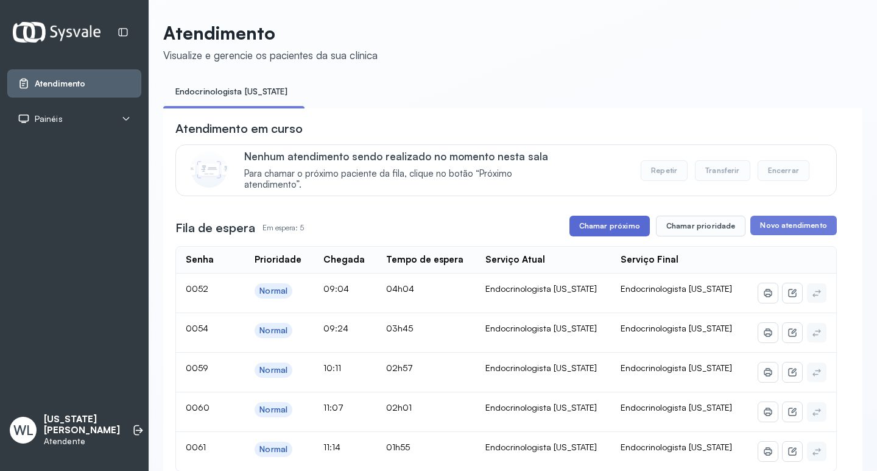
click at [602, 226] on button "Chamar próximo" at bounding box center [610, 226] width 80 height 21
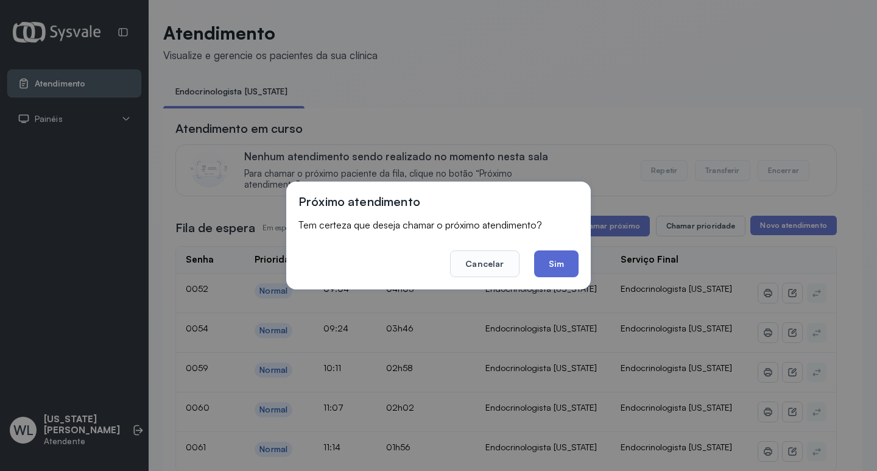
click at [552, 269] on button "Sim" at bounding box center [556, 263] width 44 height 27
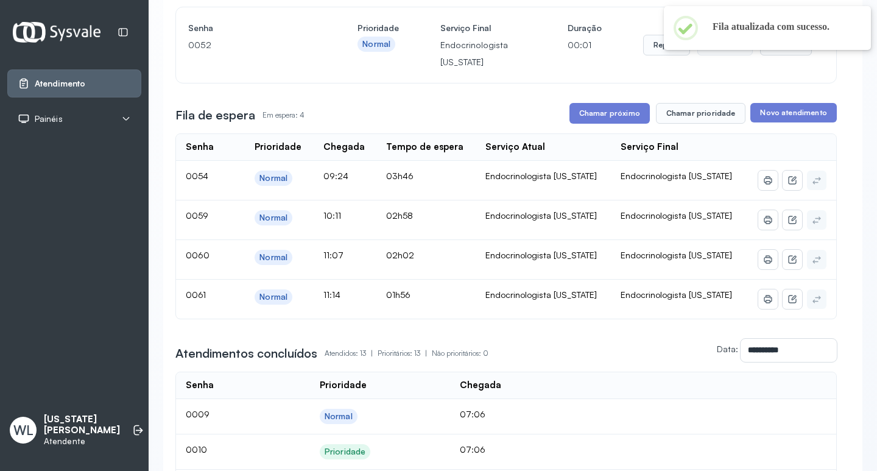
scroll to position [183, 0]
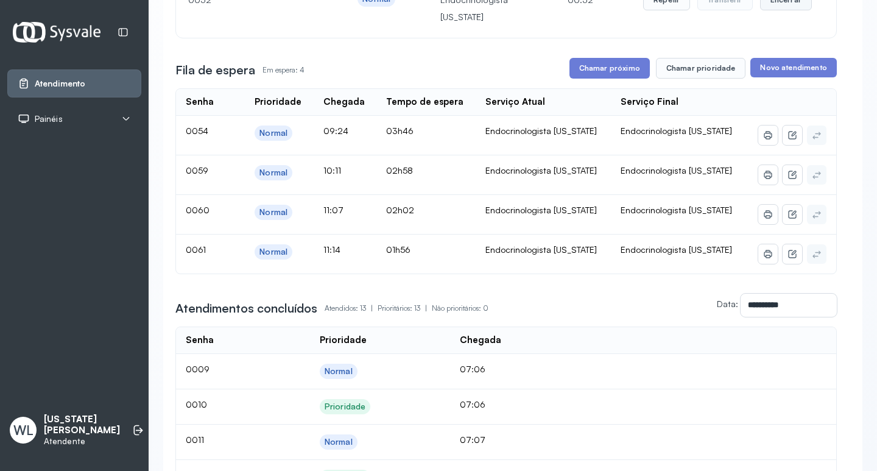
click at [769, 8] on button "Encerrar" at bounding box center [786, 0] width 52 height 21
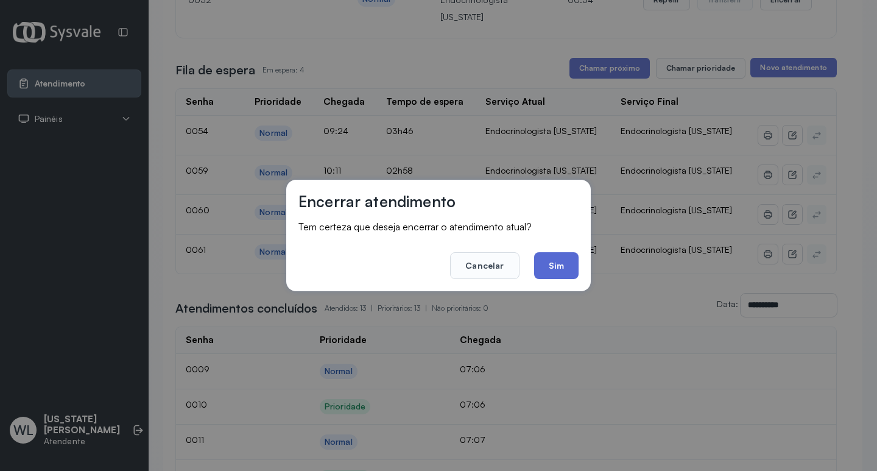
click at [557, 260] on button "Sim" at bounding box center [556, 265] width 44 height 27
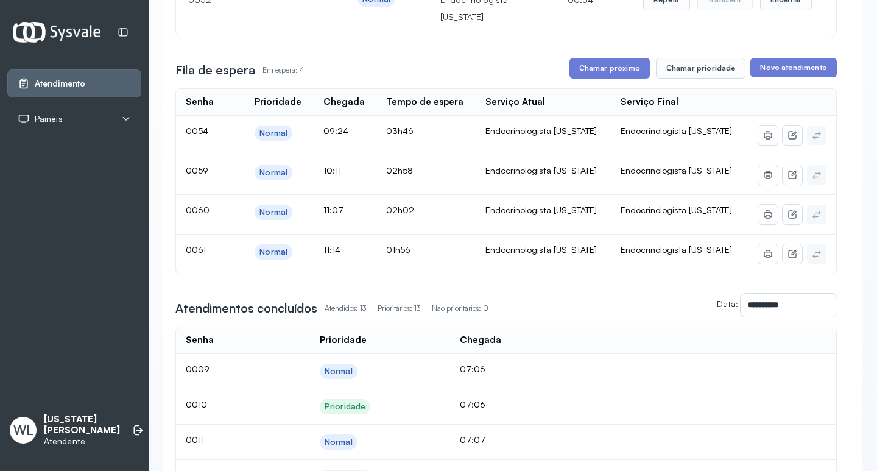
scroll to position [0, 0]
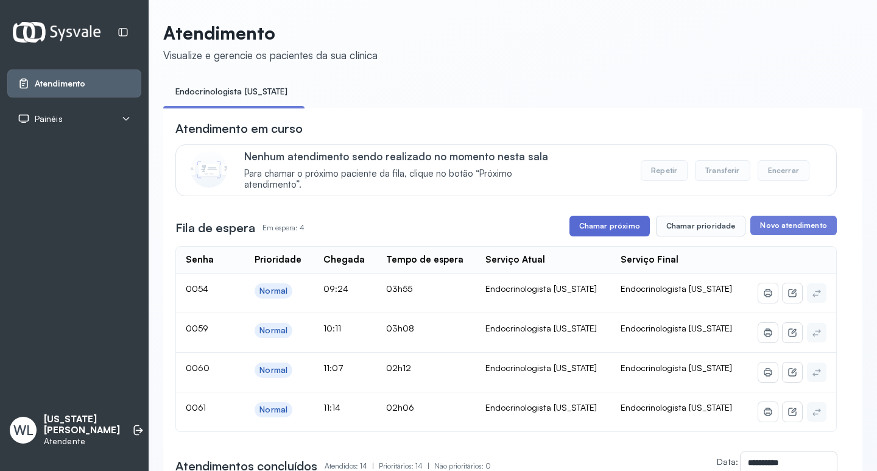
click at [610, 233] on button "Chamar próximo" at bounding box center [610, 226] width 80 height 21
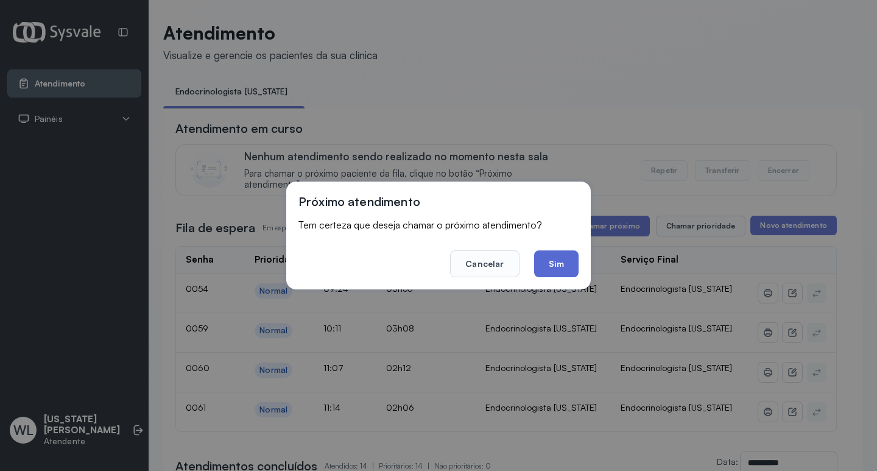
click at [546, 266] on button "Sim" at bounding box center [556, 263] width 44 height 27
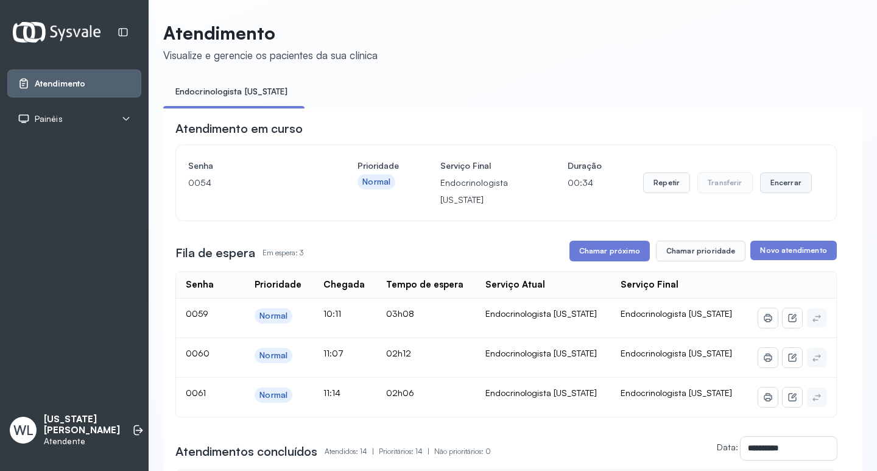
click at [778, 190] on button "Encerrar" at bounding box center [786, 182] width 52 height 21
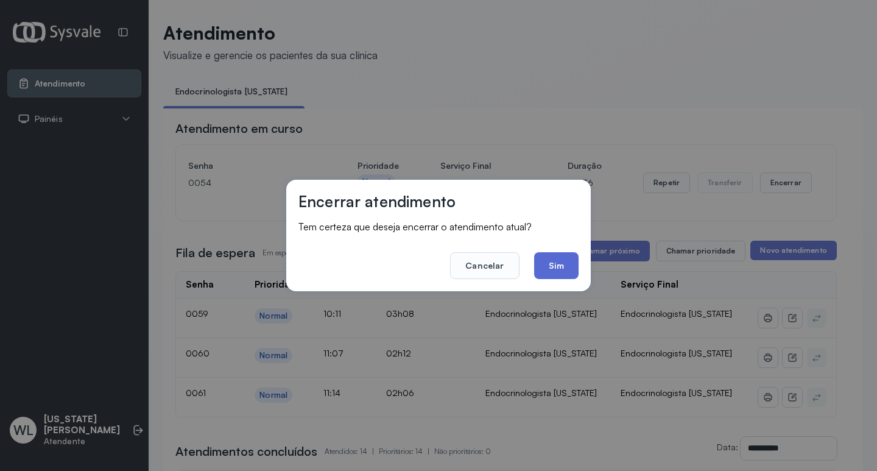
click at [555, 269] on button "Sim" at bounding box center [556, 265] width 44 height 27
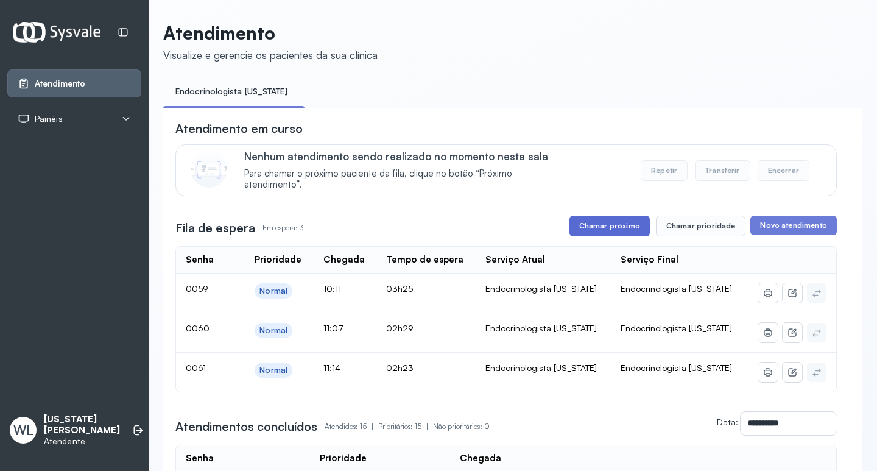
click at [613, 226] on button "Chamar próximo" at bounding box center [610, 226] width 80 height 21
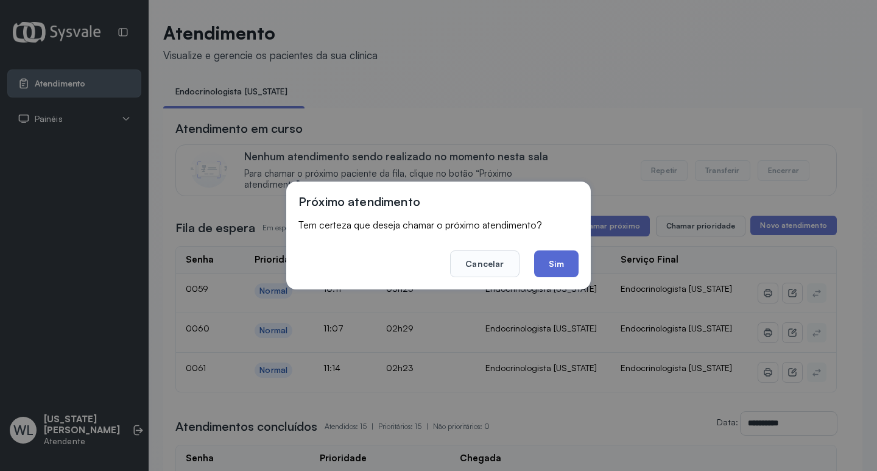
click at [563, 263] on button "Sim" at bounding box center [556, 263] width 44 height 27
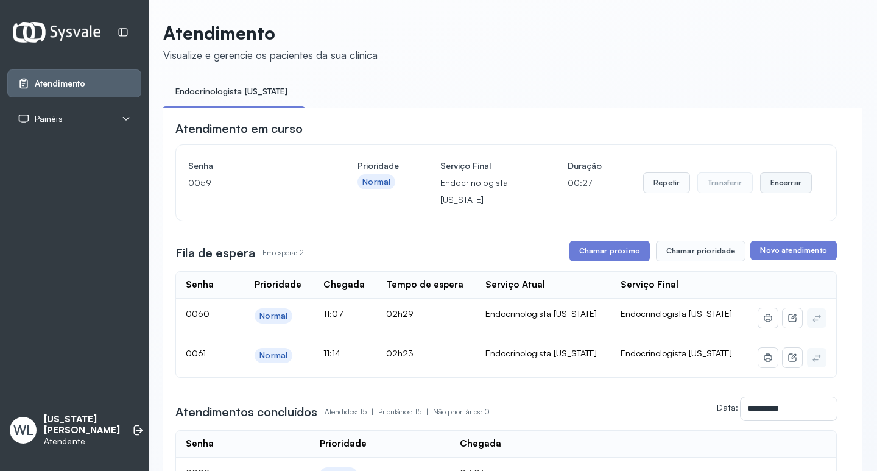
click at [771, 187] on button "Encerrar" at bounding box center [786, 182] width 52 height 21
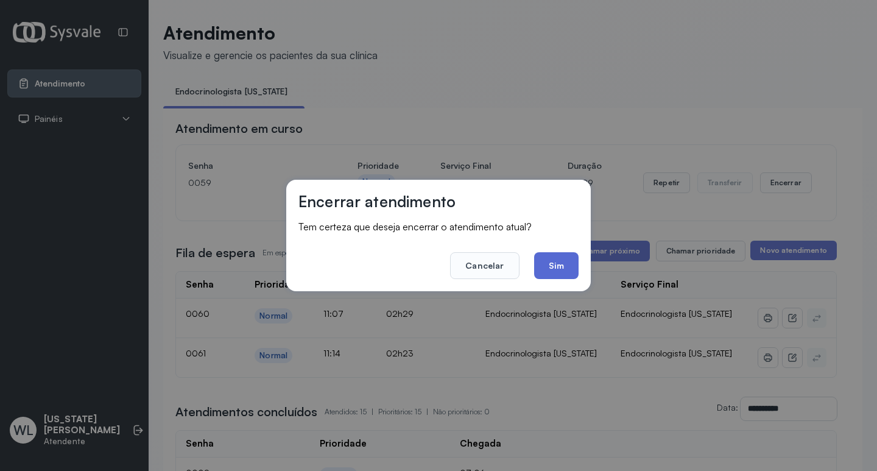
click at [552, 269] on button "Sim" at bounding box center [556, 265] width 44 height 27
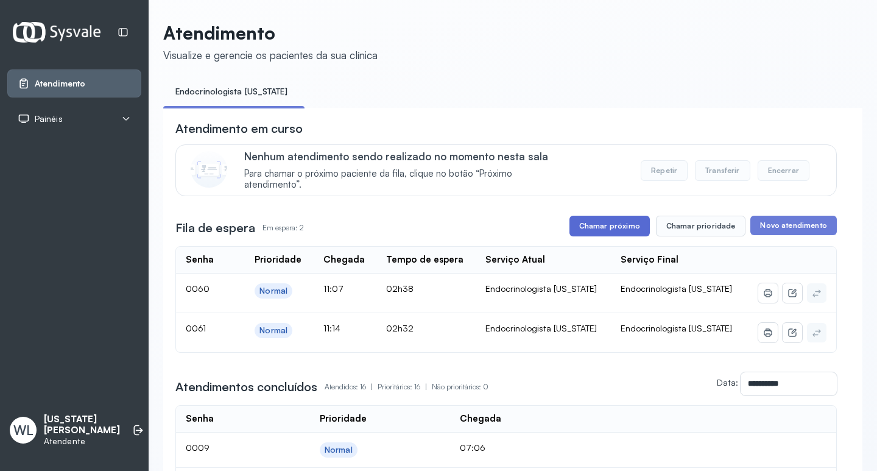
click at [619, 228] on button "Chamar próximo" at bounding box center [610, 226] width 80 height 21
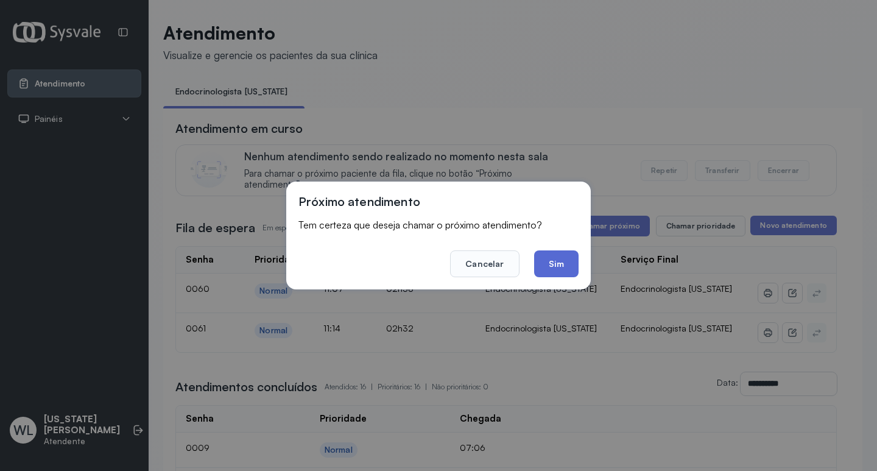
click at [555, 256] on button "Sim" at bounding box center [556, 263] width 44 height 27
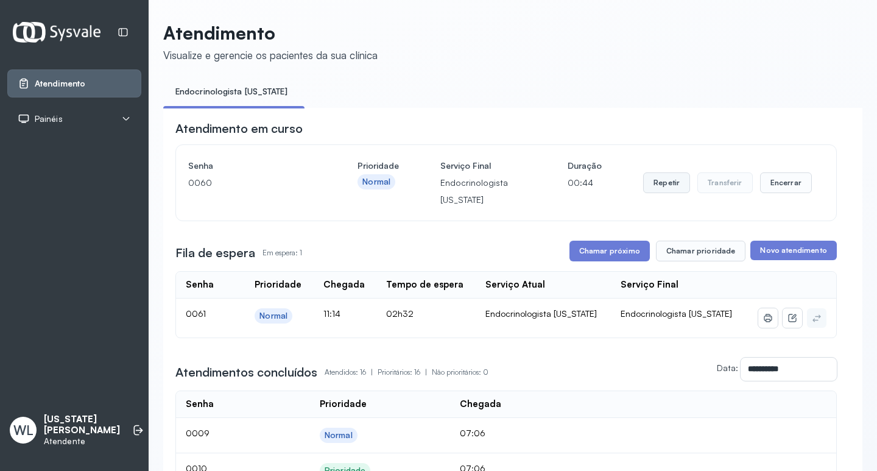
click at [668, 189] on button "Repetir" at bounding box center [666, 182] width 47 height 21
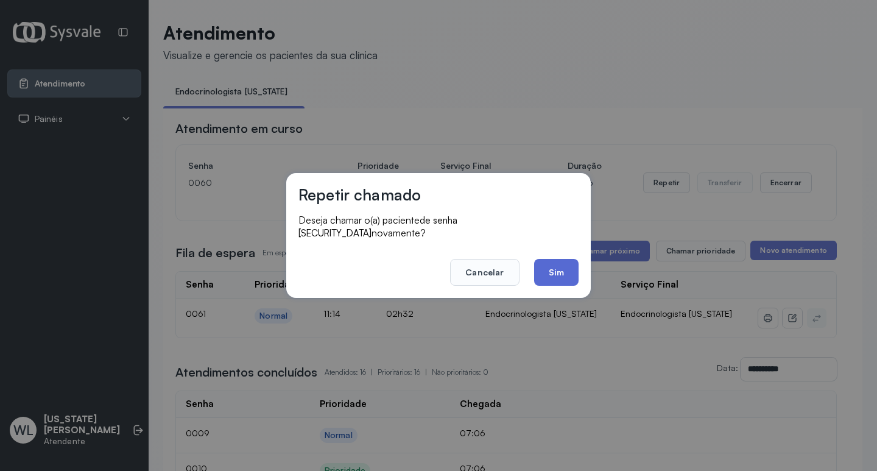
click at [559, 271] on button "Sim" at bounding box center [556, 272] width 44 height 27
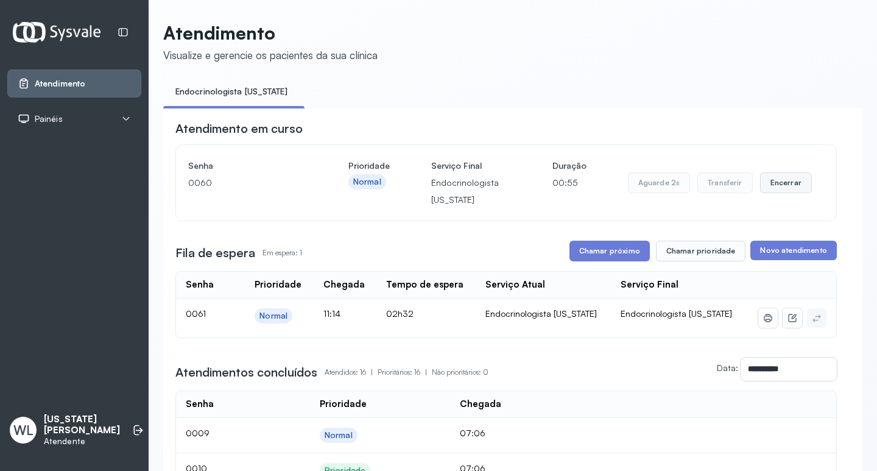
click at [777, 193] on button "Encerrar" at bounding box center [786, 182] width 52 height 21
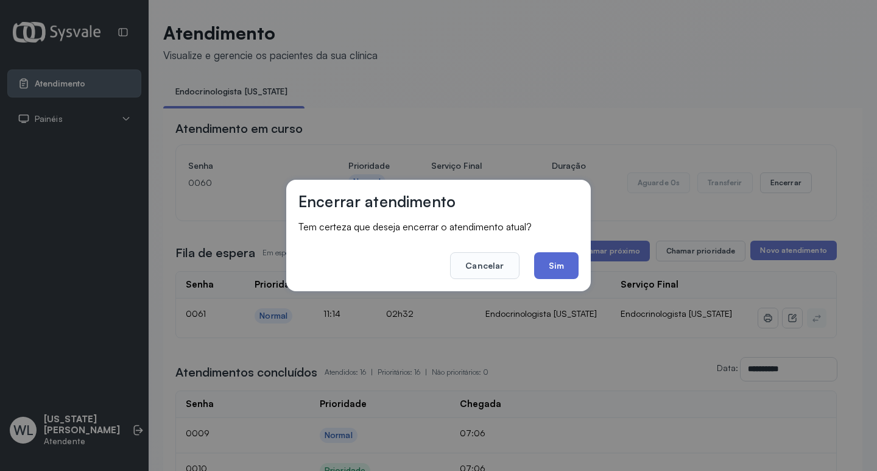
click at [548, 268] on button "Sim" at bounding box center [556, 265] width 44 height 27
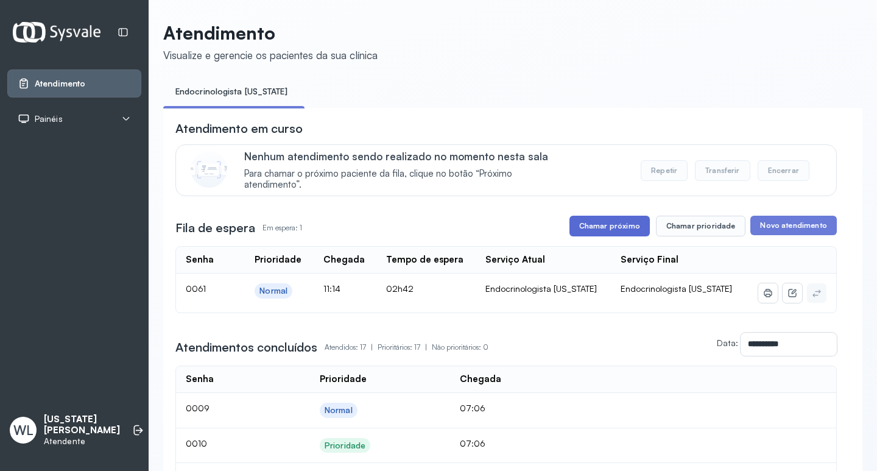
click at [612, 230] on button "Chamar próximo" at bounding box center [610, 226] width 80 height 21
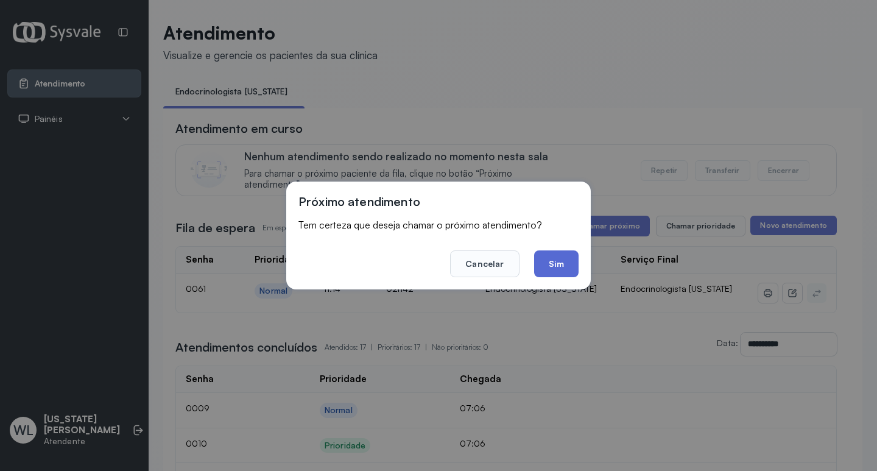
click at [549, 257] on button "Sim" at bounding box center [556, 263] width 44 height 27
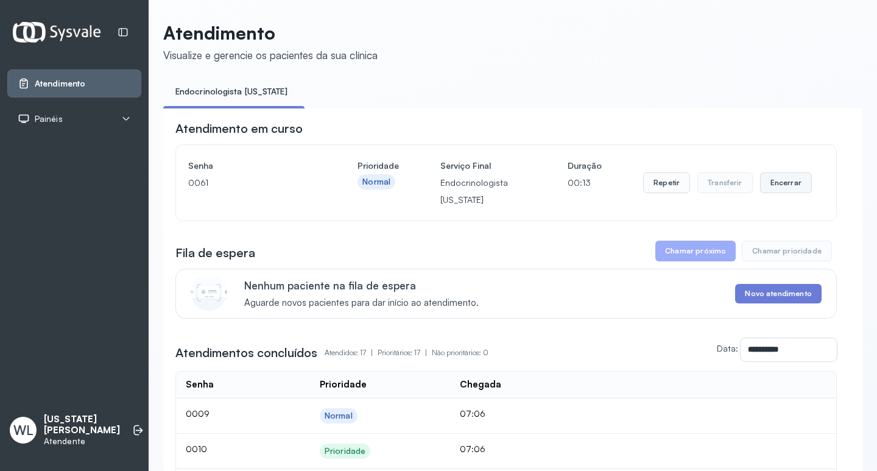
click at [772, 188] on button "Encerrar" at bounding box center [786, 182] width 52 height 21
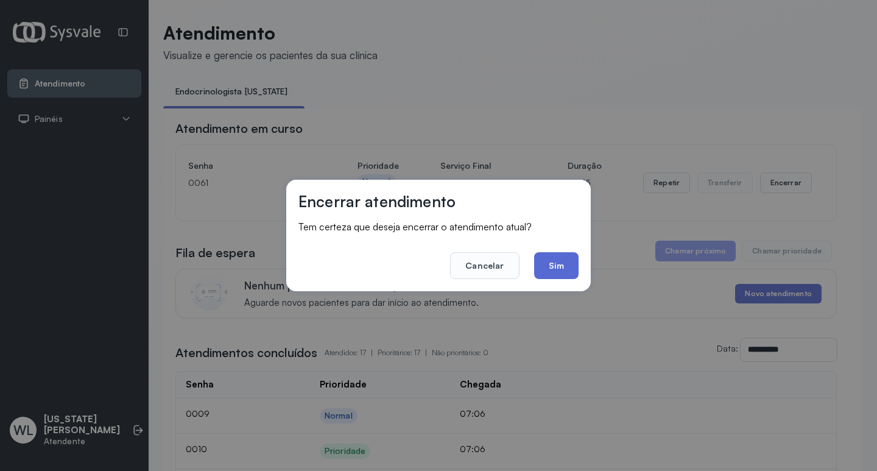
click at [536, 270] on button "Sim" at bounding box center [556, 265] width 44 height 27
